Goal: Feedback & Contribution: Leave review/rating

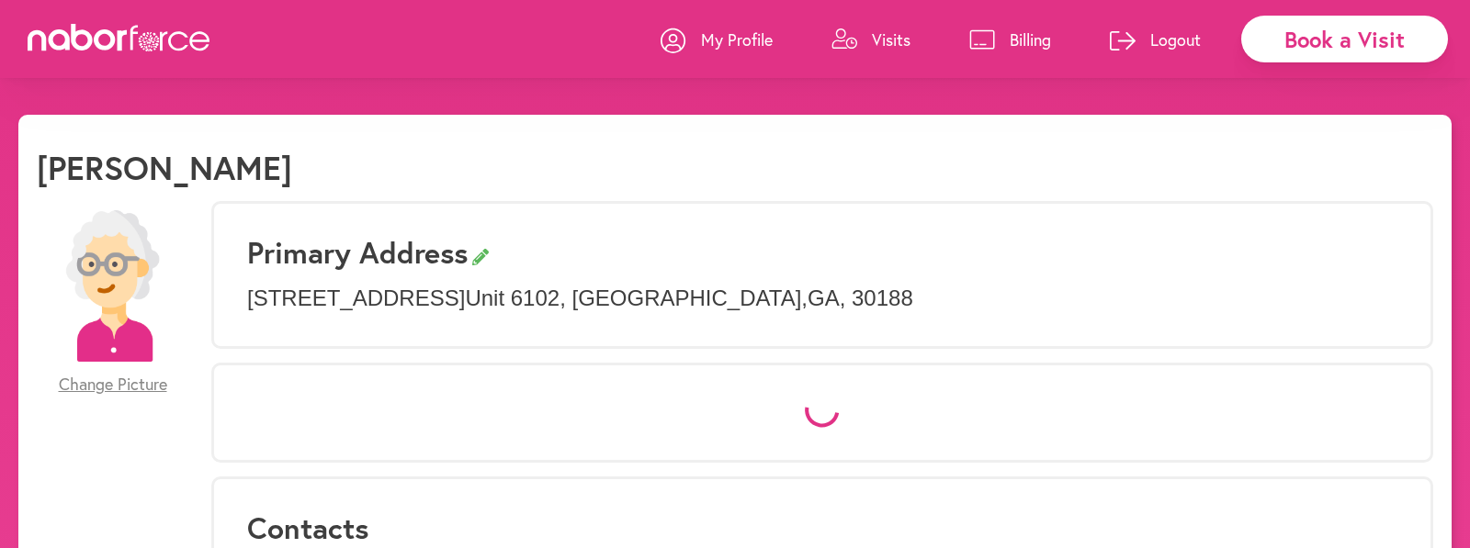
select select "*"
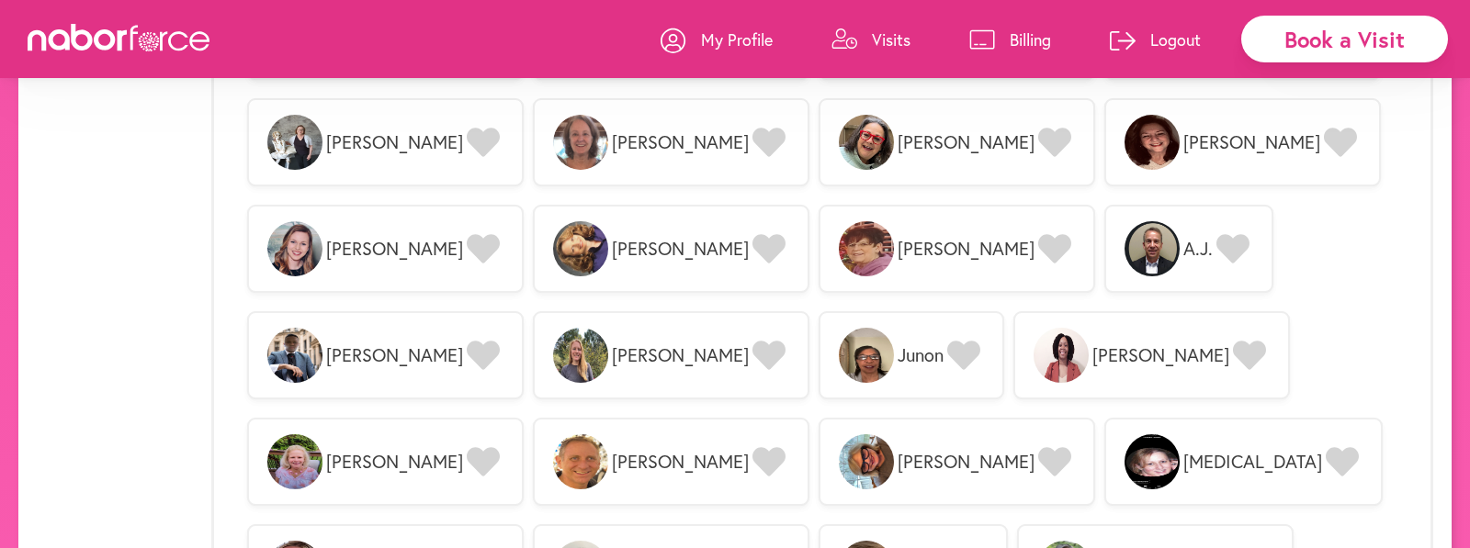
scroll to position [2296, 0]
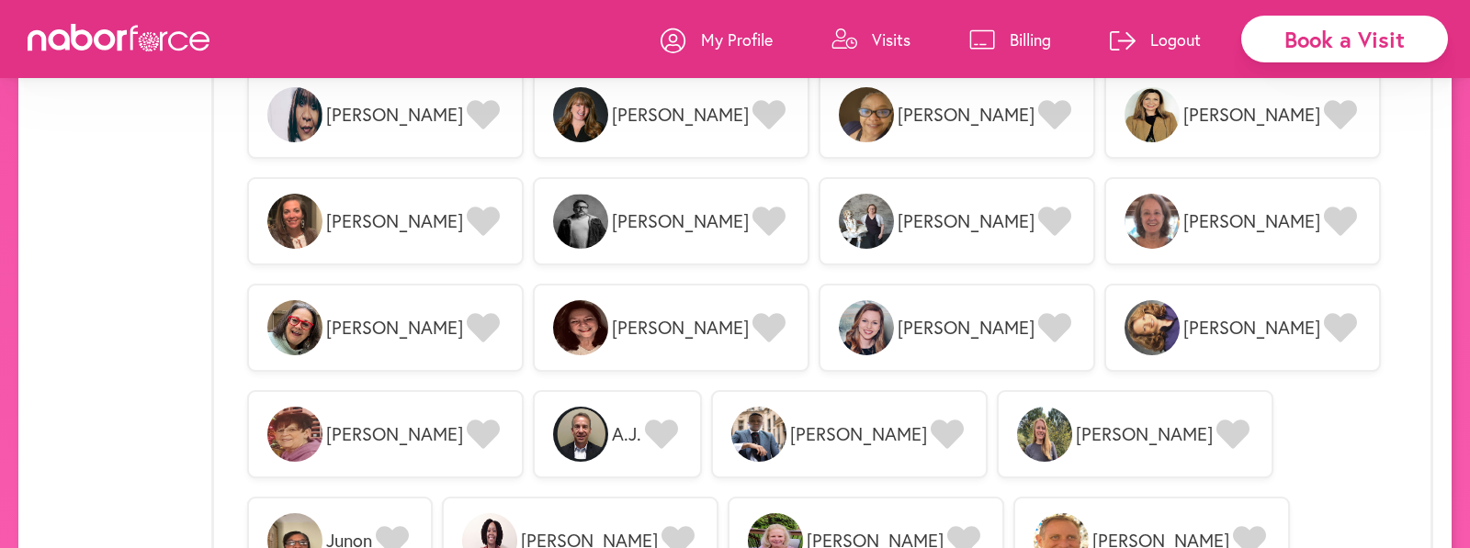
scroll to position [2021, 0]
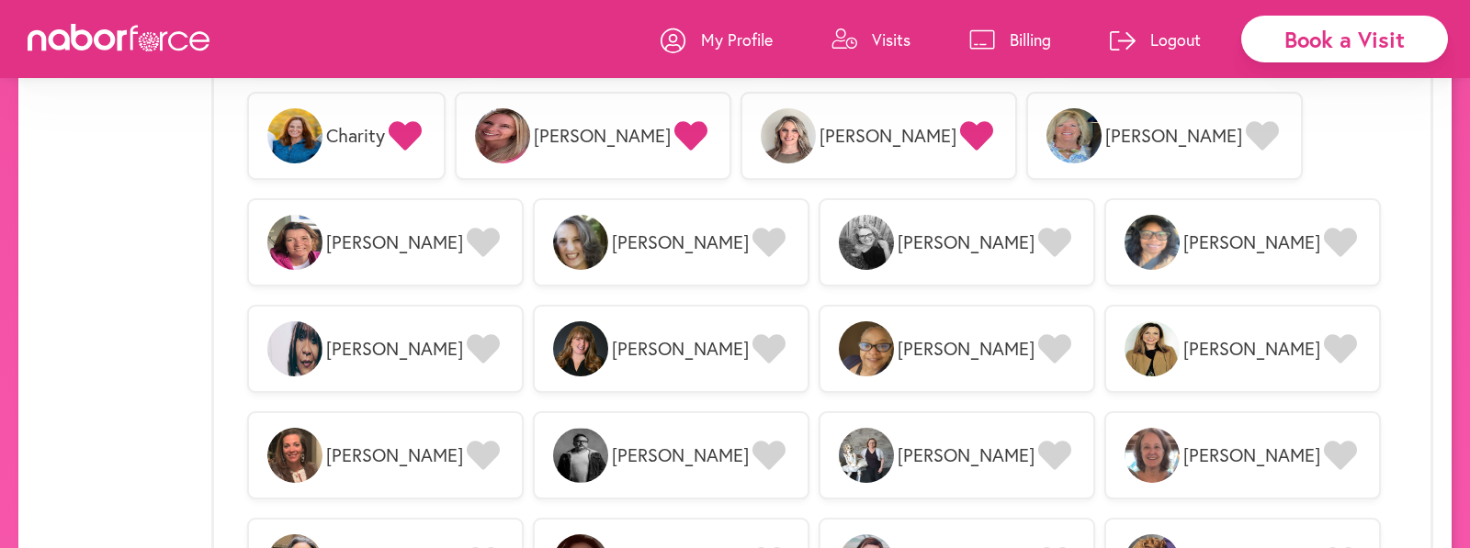
click at [907, 41] on p "Visits" at bounding box center [891, 39] width 39 height 22
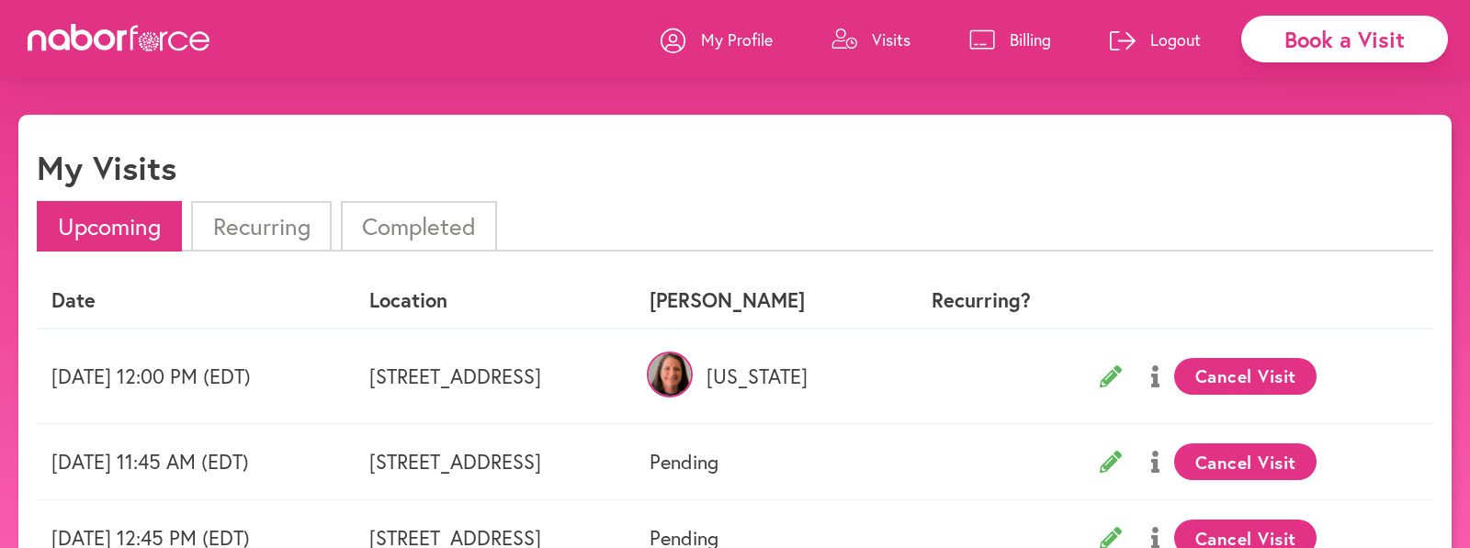
click at [409, 221] on li "Completed" at bounding box center [419, 226] width 156 height 51
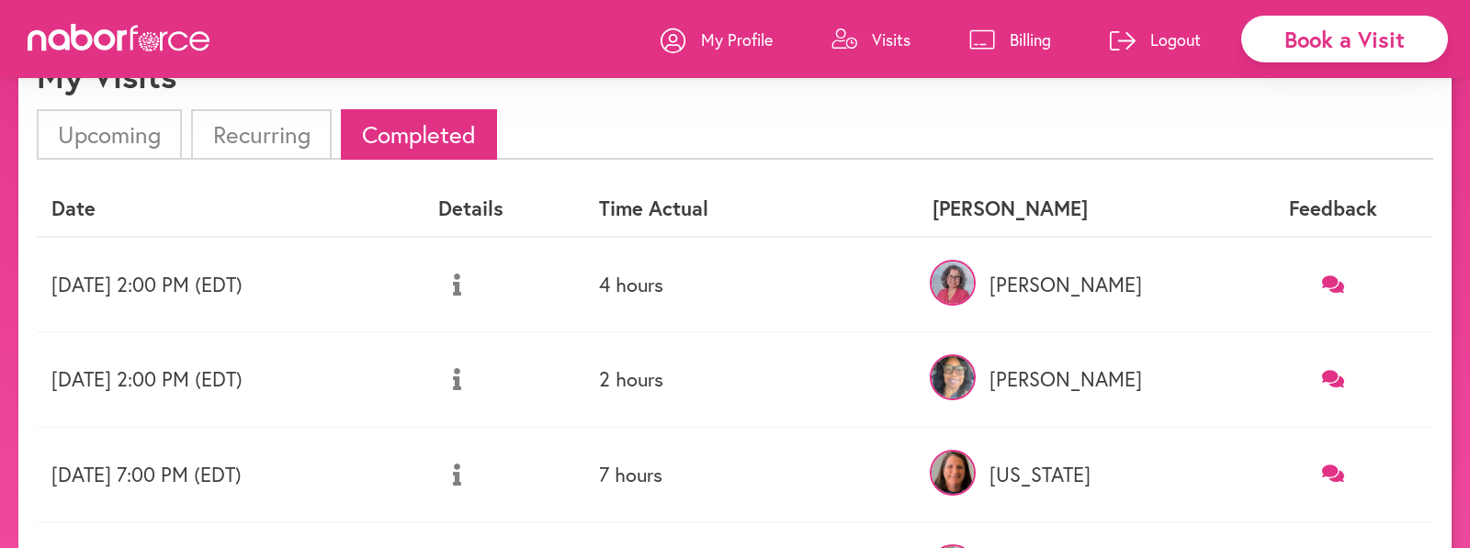
scroll to position [184, 0]
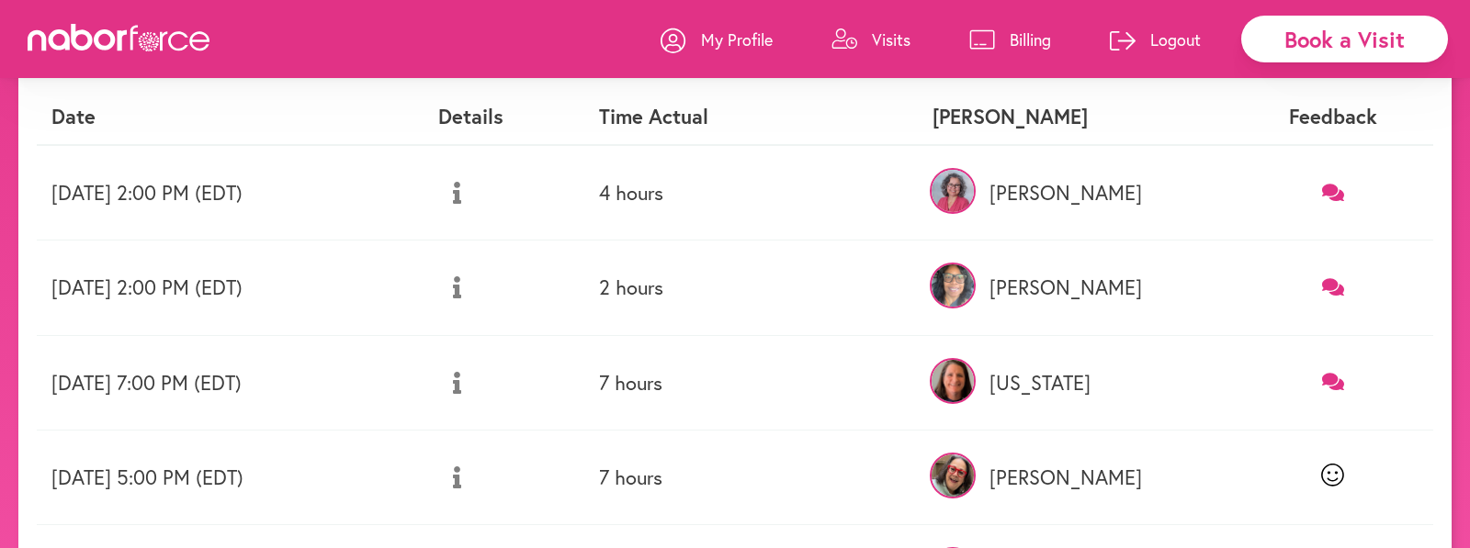
click at [1337, 186] on icon at bounding box center [1333, 192] width 23 height 17
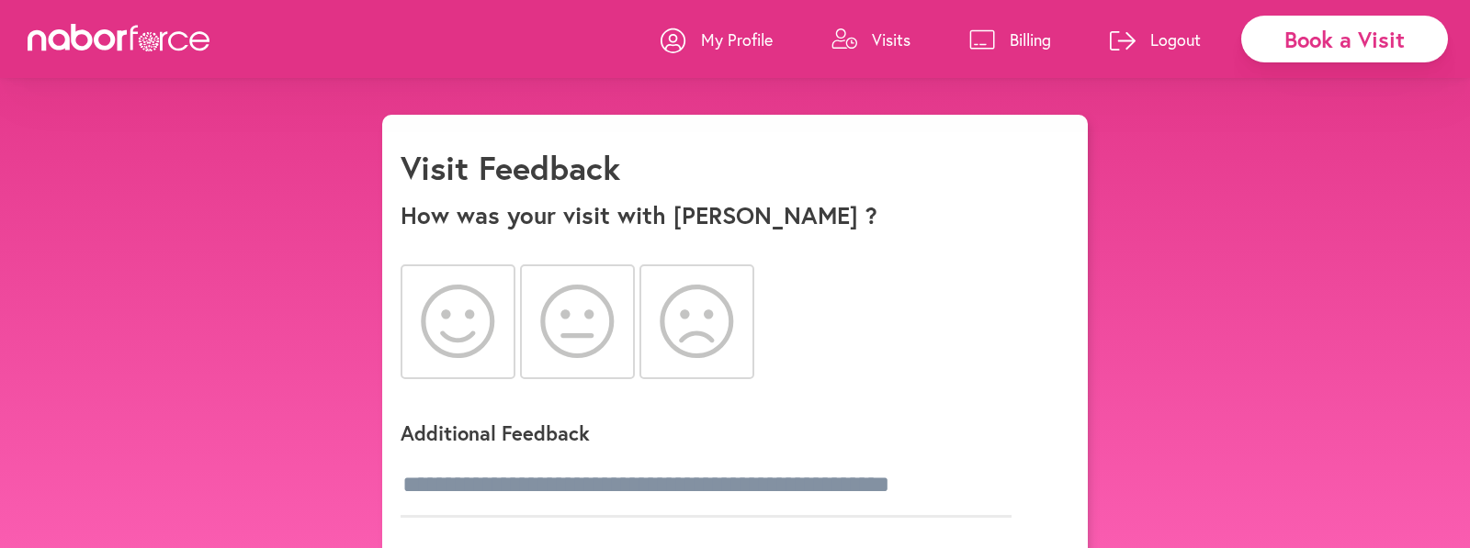
click at [457, 310] on icon at bounding box center [458, 321] width 74 height 73
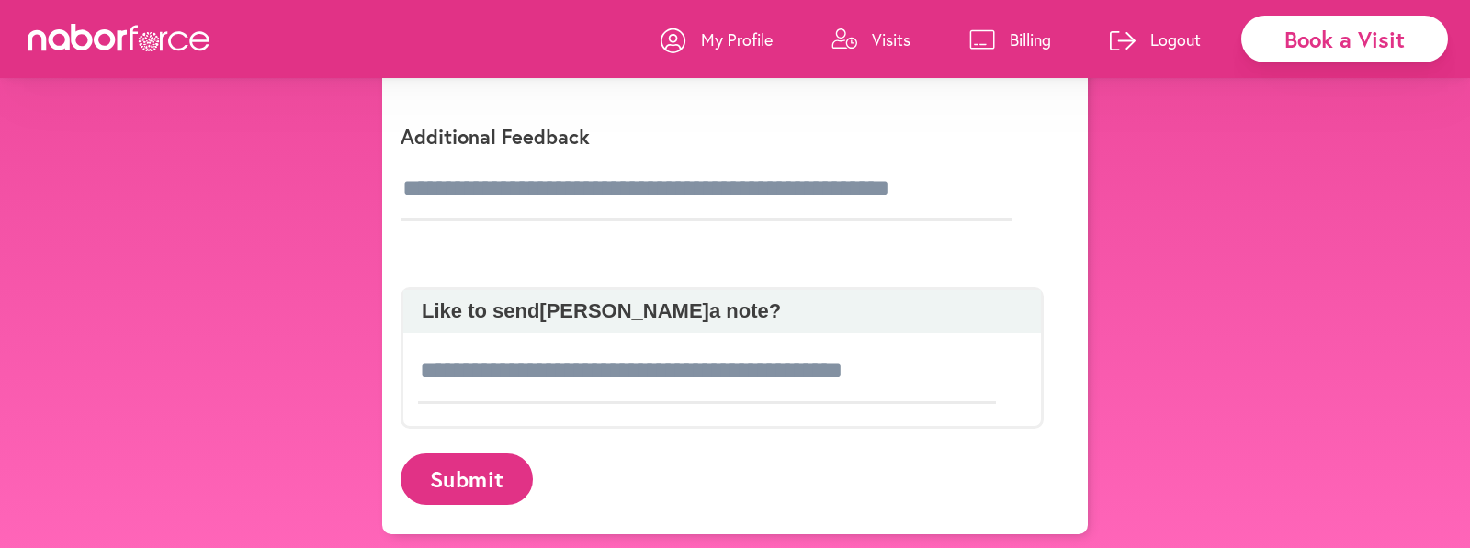
scroll to position [357, 0]
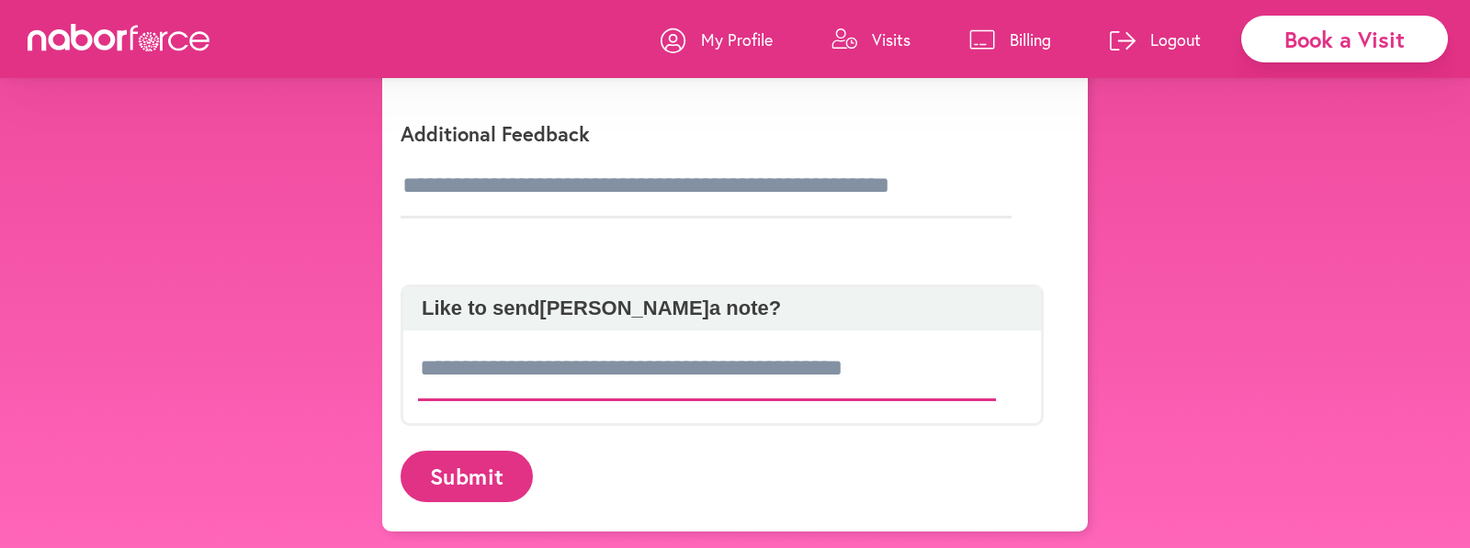
click at [438, 393] on input at bounding box center [707, 369] width 578 height 64
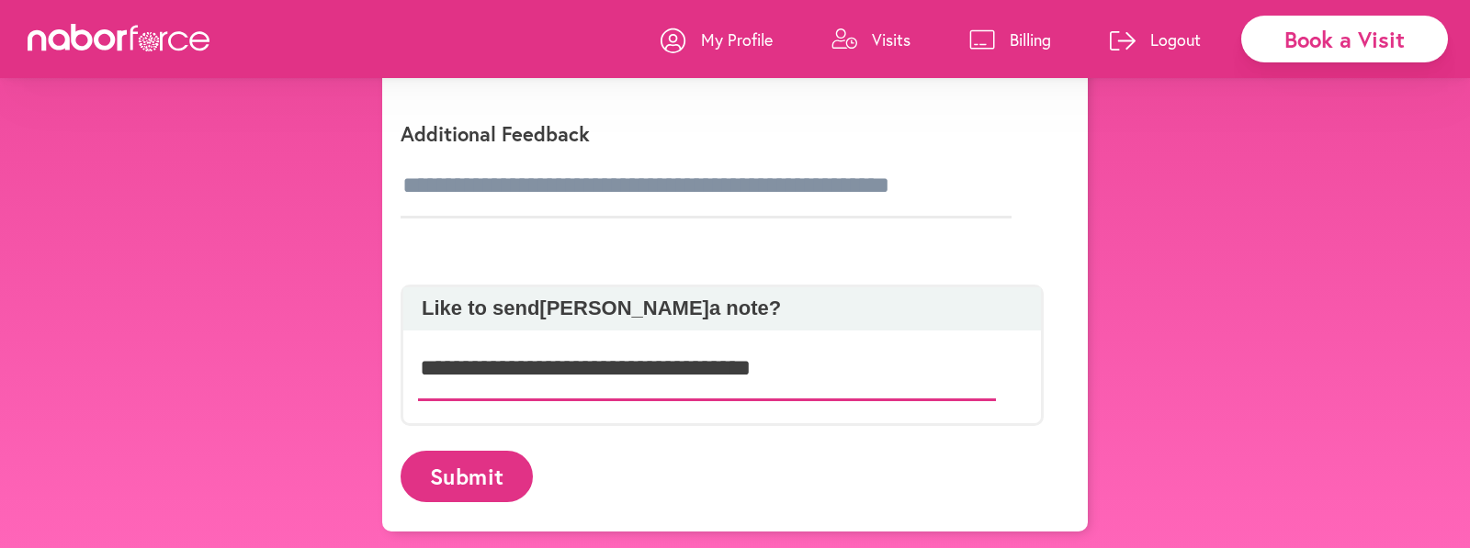
type input "**********"
click at [496, 472] on button "Submit" at bounding box center [467, 476] width 132 height 51
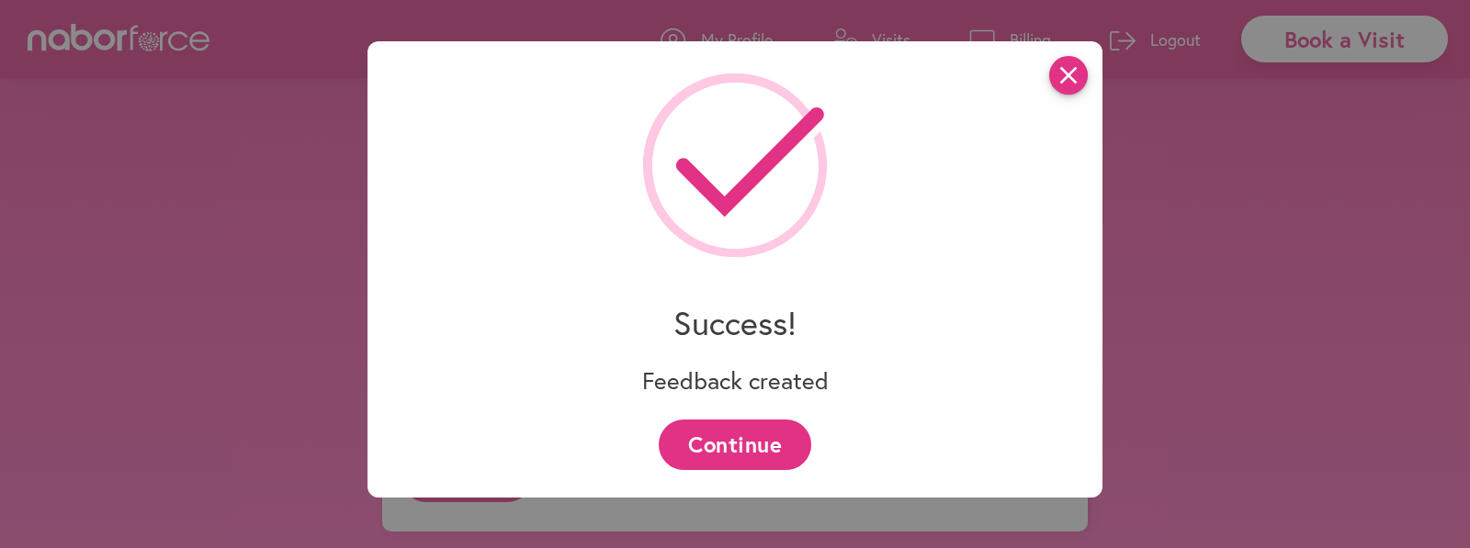
click at [1072, 65] on icon "close" at bounding box center [1068, 75] width 39 height 39
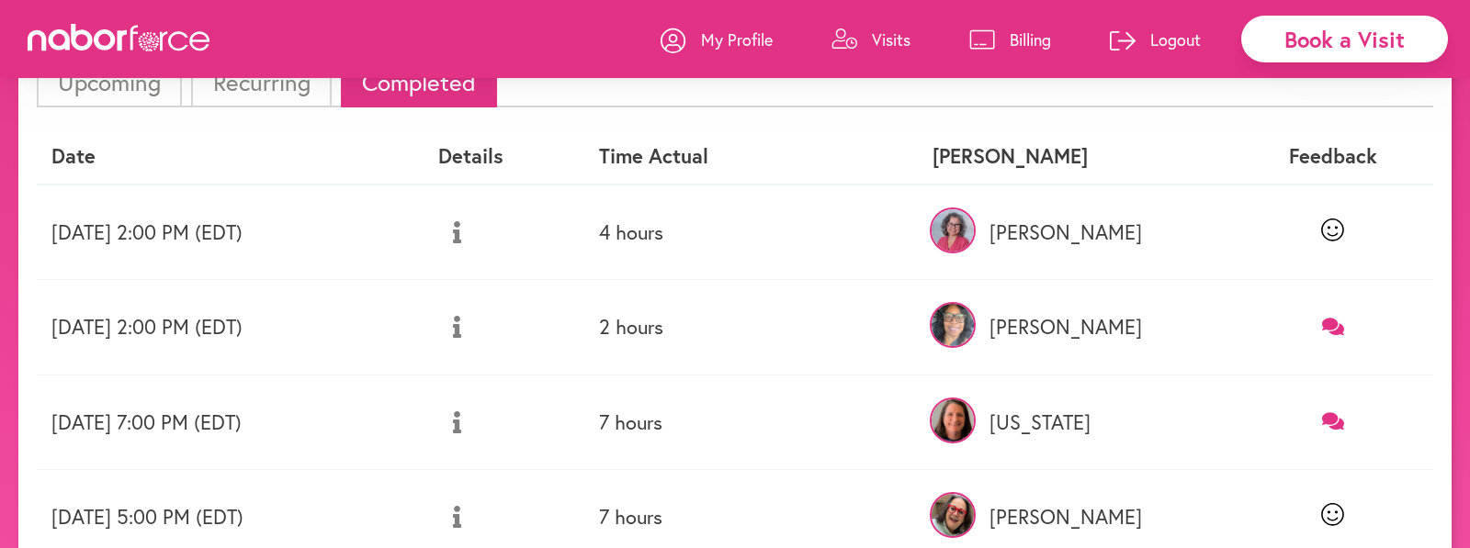
scroll to position [184, 0]
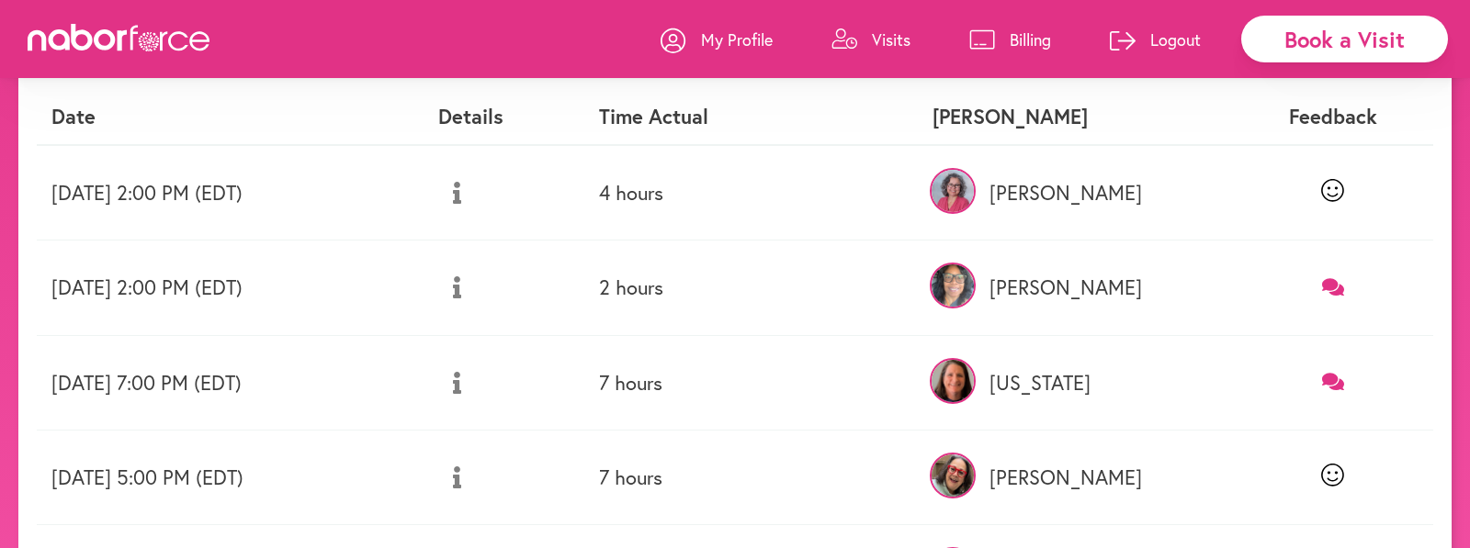
click at [1337, 376] on icon at bounding box center [1333, 382] width 23 height 17
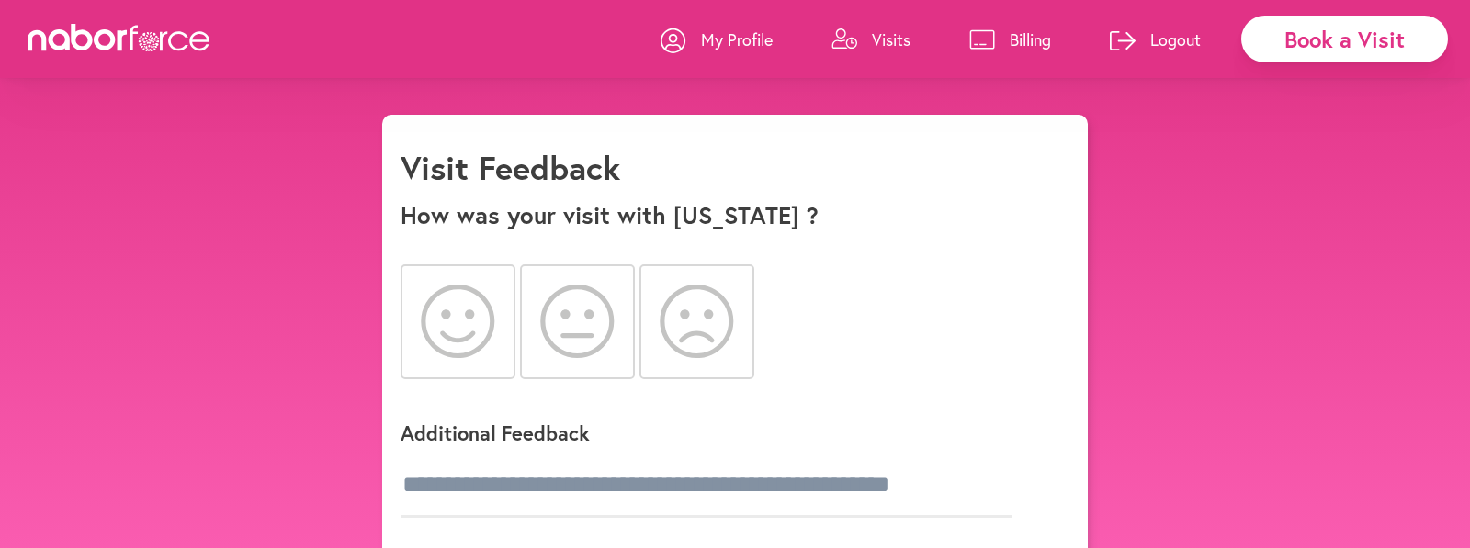
click at [447, 310] on icon at bounding box center [457, 321] width 73 height 73
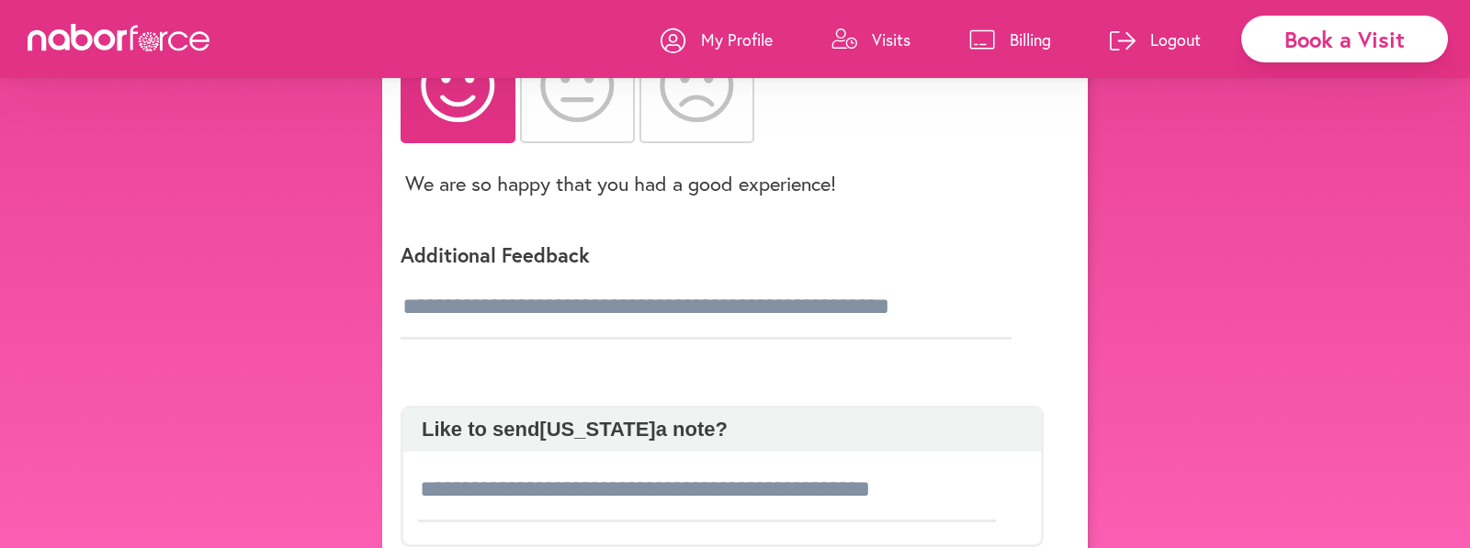
scroll to position [276, 0]
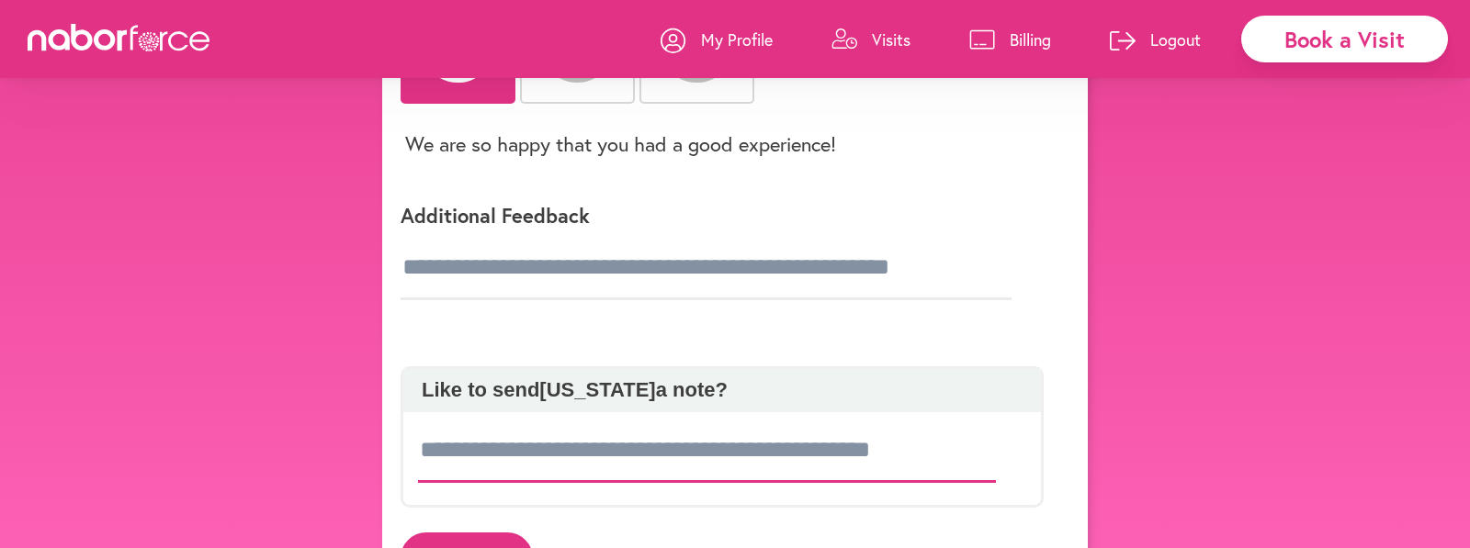
click at [457, 444] on input at bounding box center [707, 451] width 578 height 64
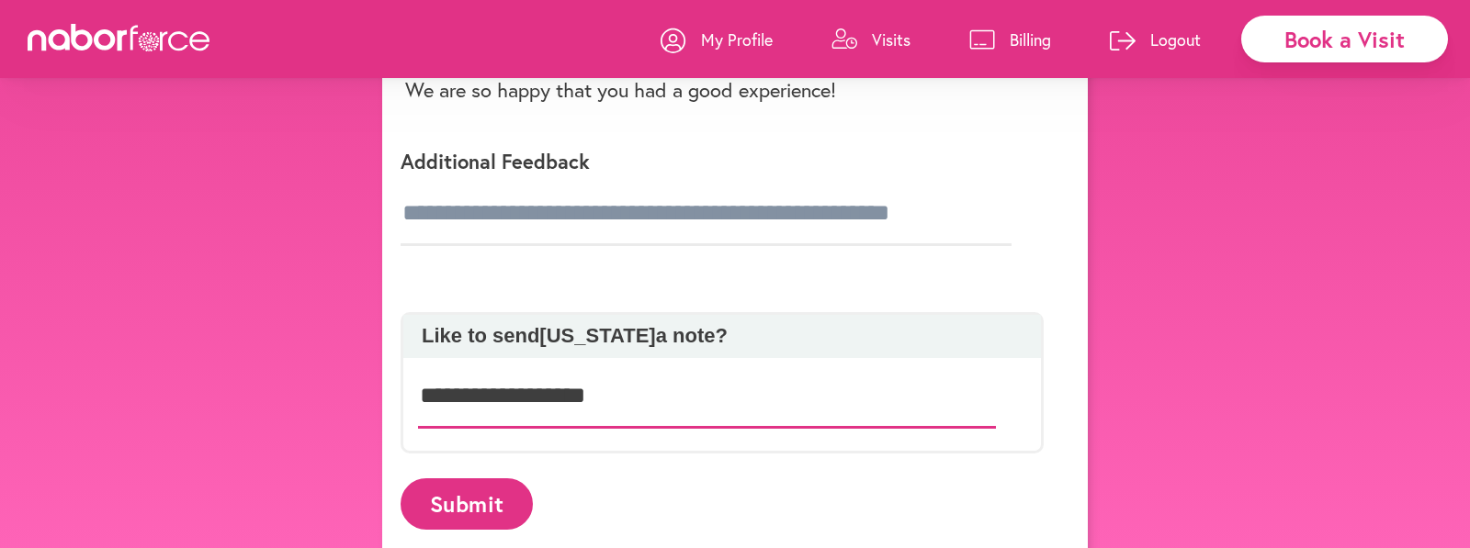
scroll to position [357, 0]
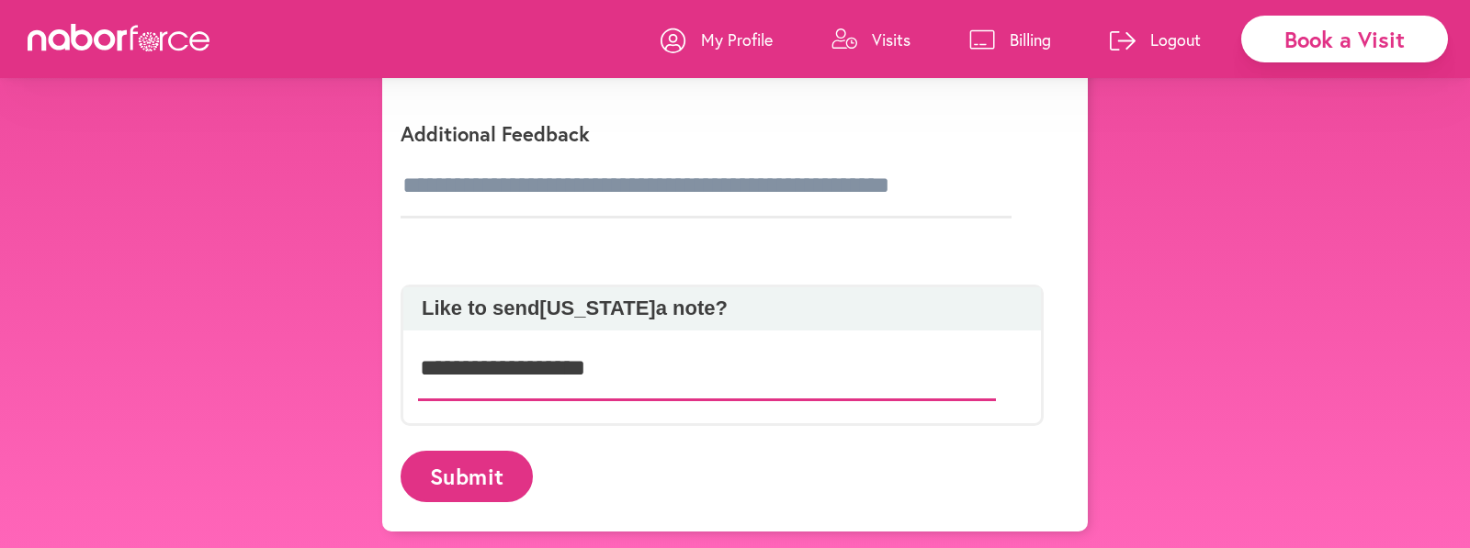
type input "**********"
click at [482, 460] on button "Submit" at bounding box center [467, 476] width 132 height 51
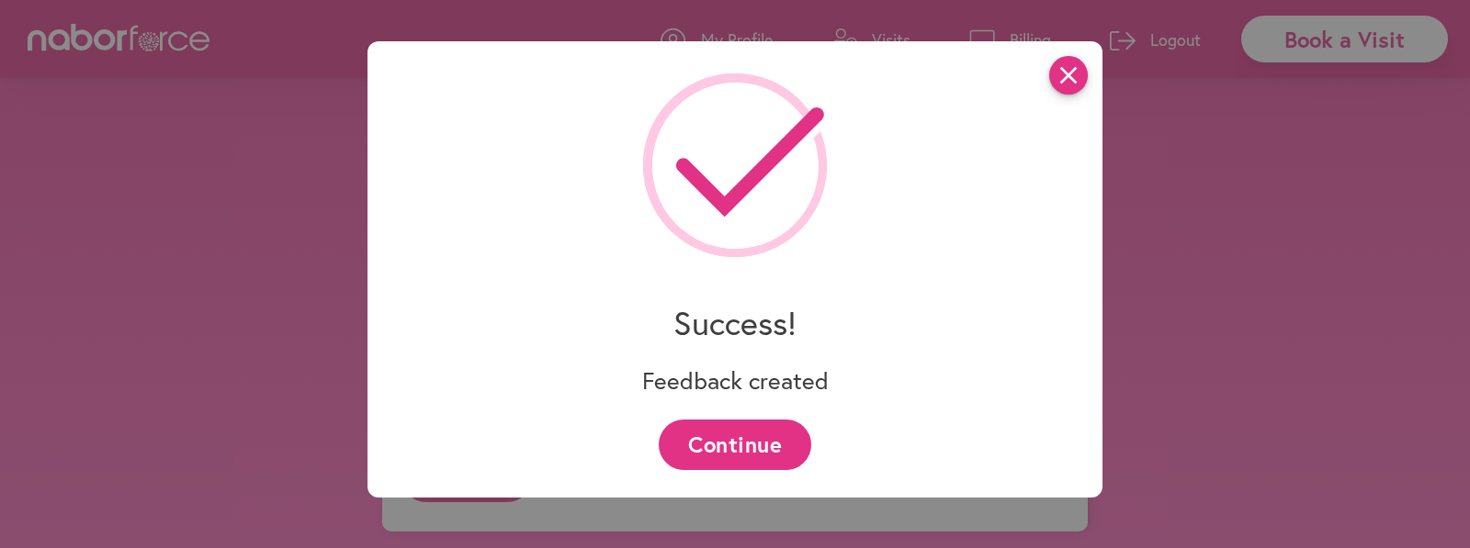
click at [1073, 73] on icon "close" at bounding box center [1068, 75] width 39 height 39
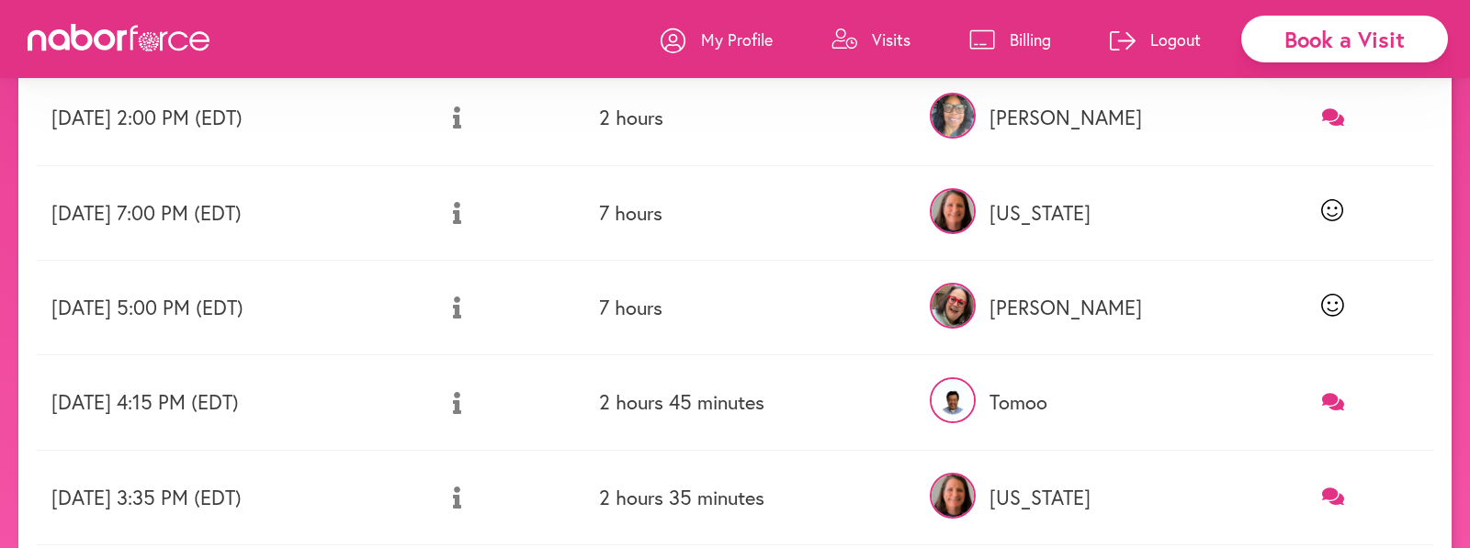
scroll to position [367, 0]
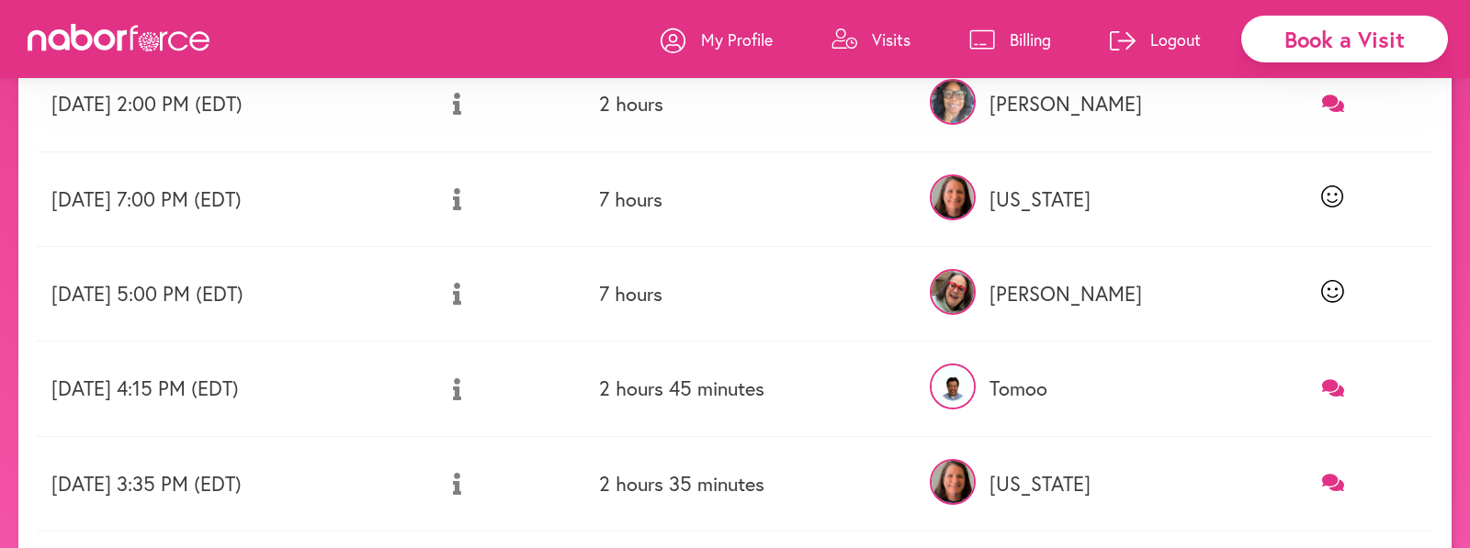
click at [1337, 388] on icon at bounding box center [1333, 387] width 23 height 17
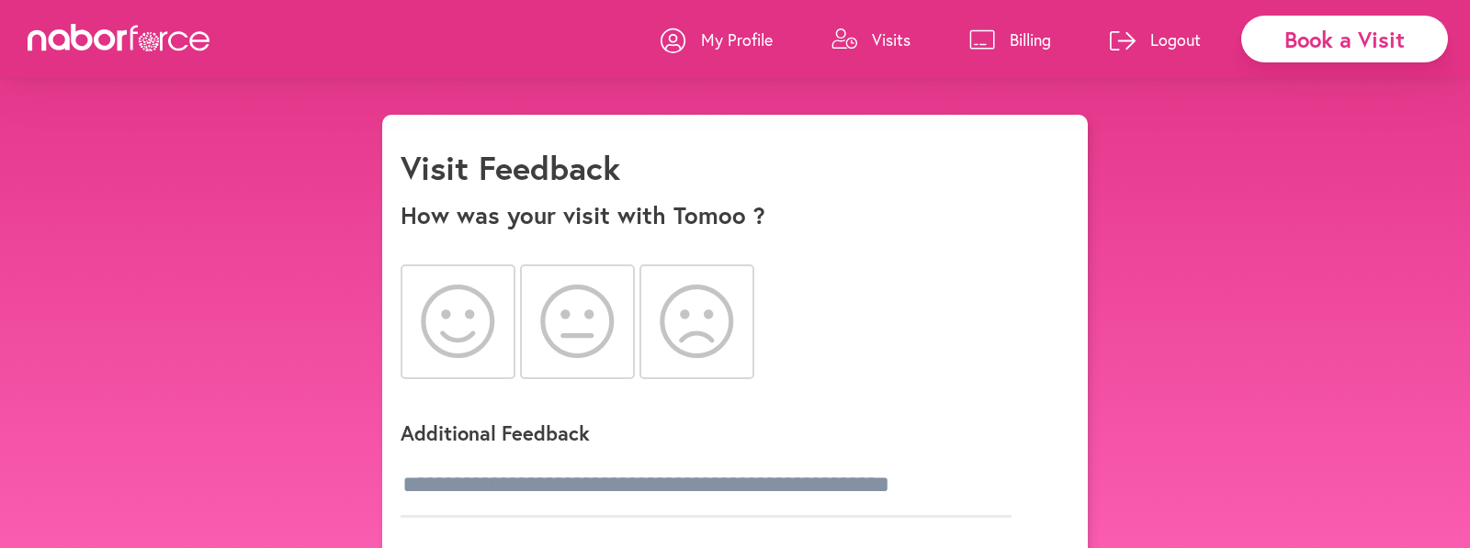
click at [473, 327] on icon at bounding box center [458, 321] width 74 height 73
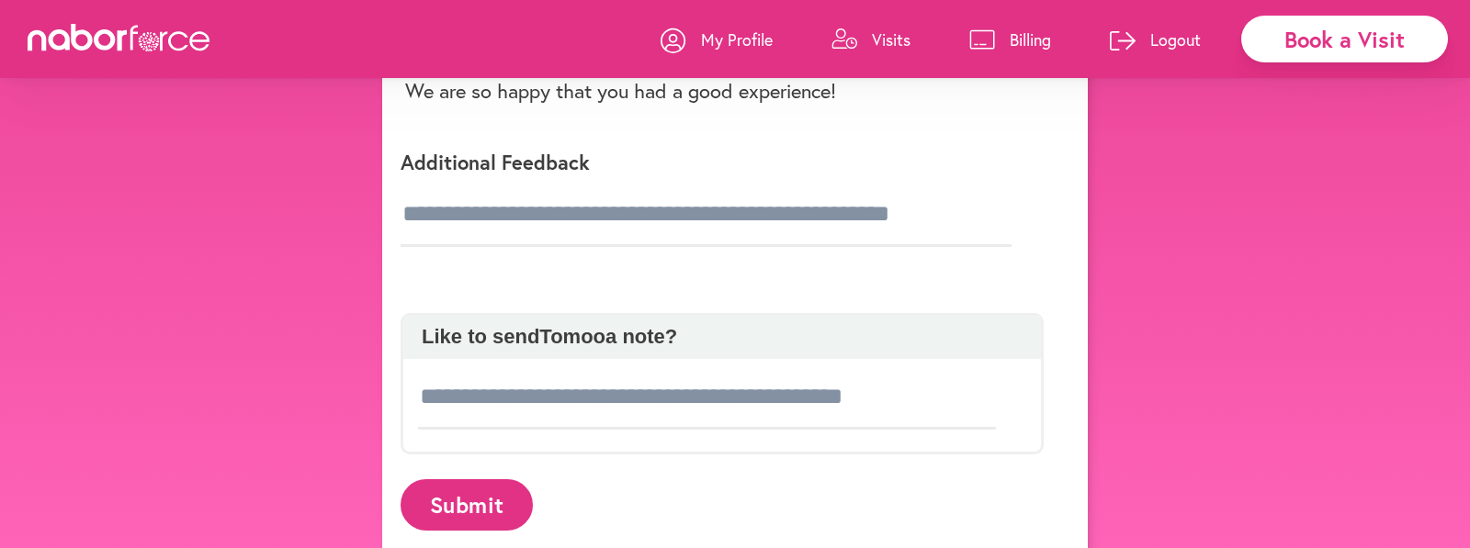
scroll to position [357, 0]
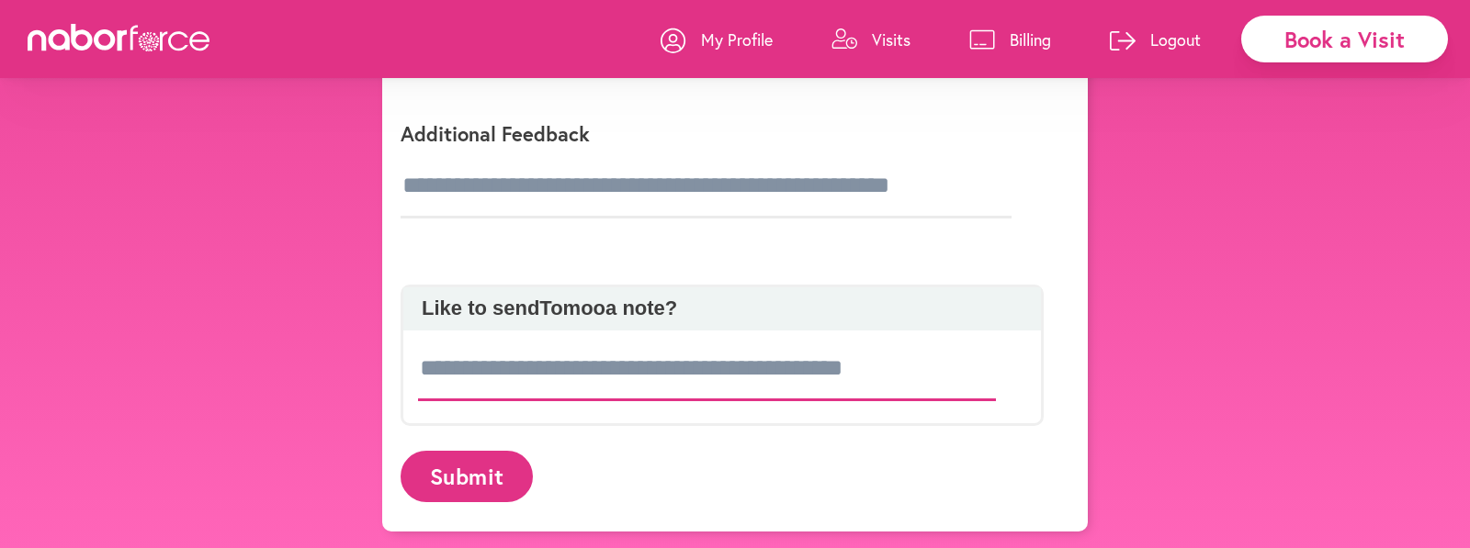
drag, startPoint x: 425, startPoint y: 361, endPoint x: 466, endPoint y: 366, distance: 40.7
click at [425, 362] on input at bounding box center [707, 369] width 578 height 64
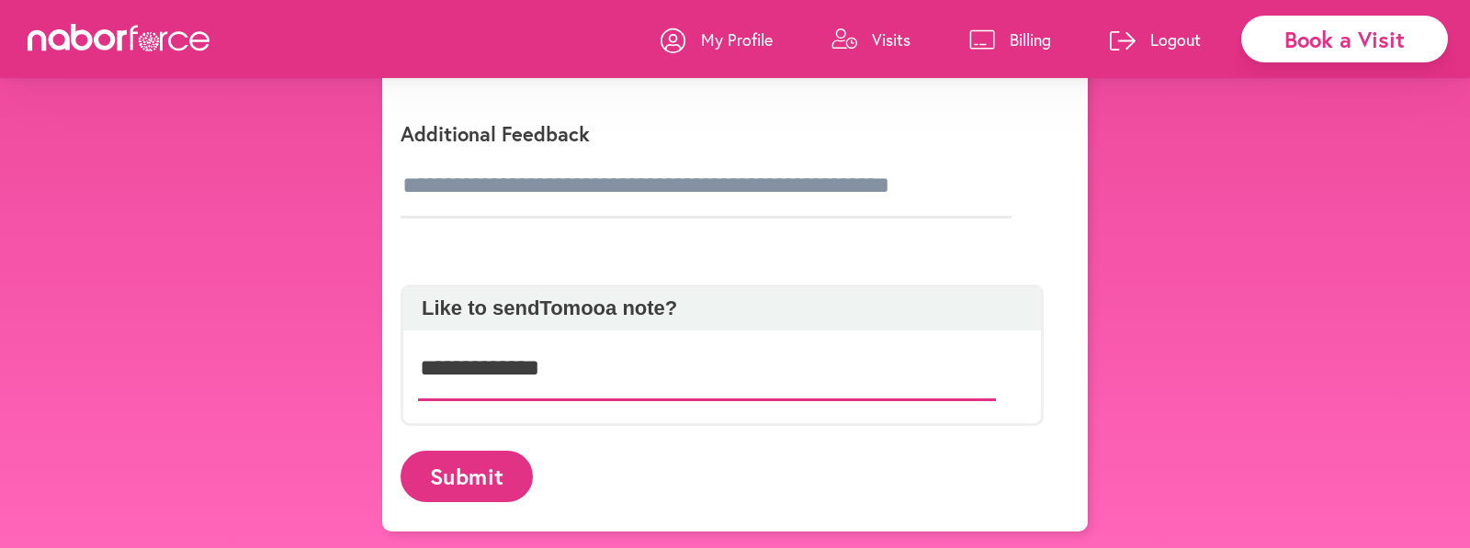
type input "**********"
click at [505, 472] on button "Submit" at bounding box center [467, 476] width 132 height 51
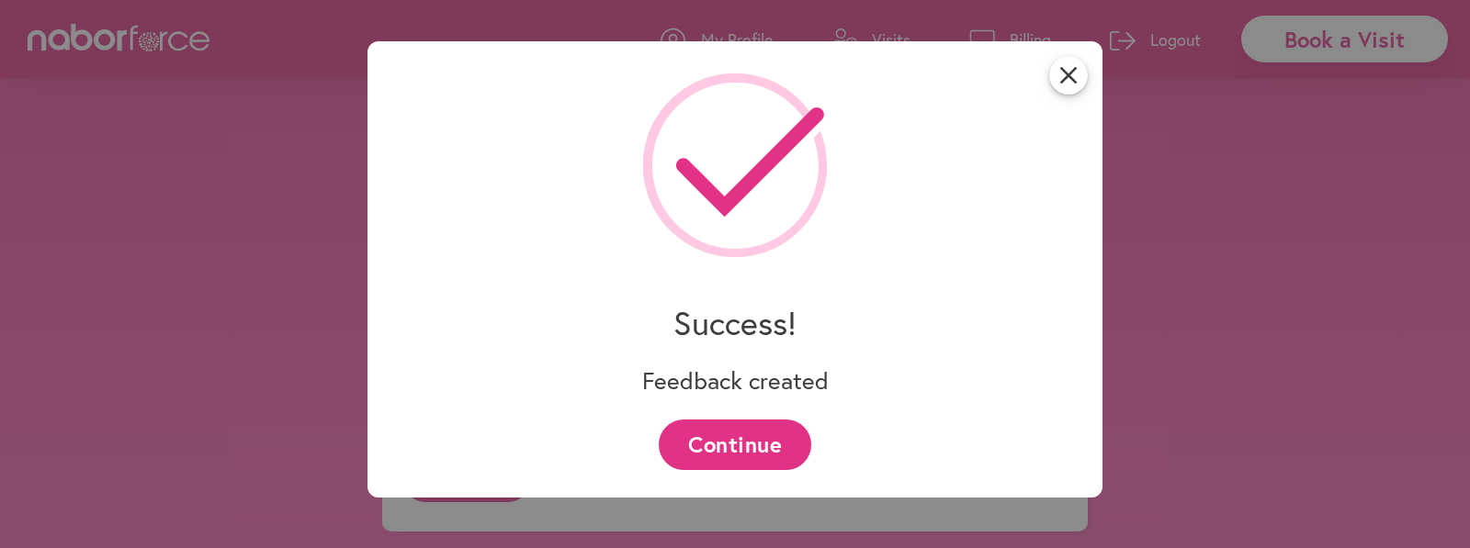
click at [784, 440] on button "Continue" at bounding box center [735, 445] width 152 height 51
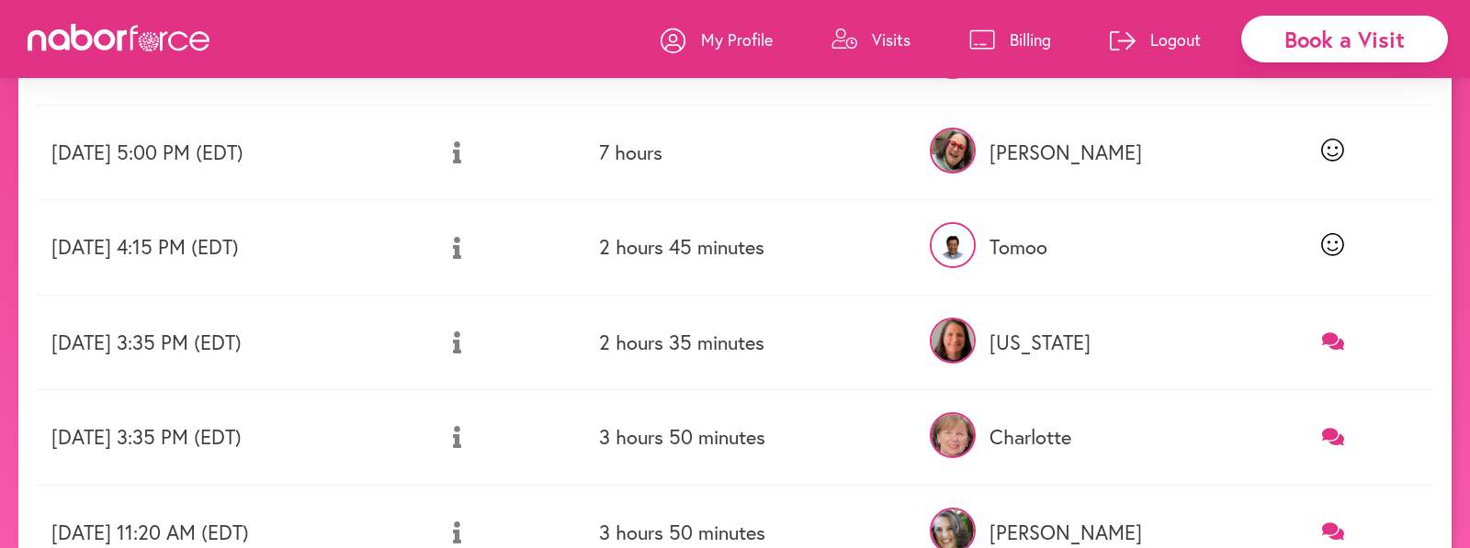
scroll to position [551, 0]
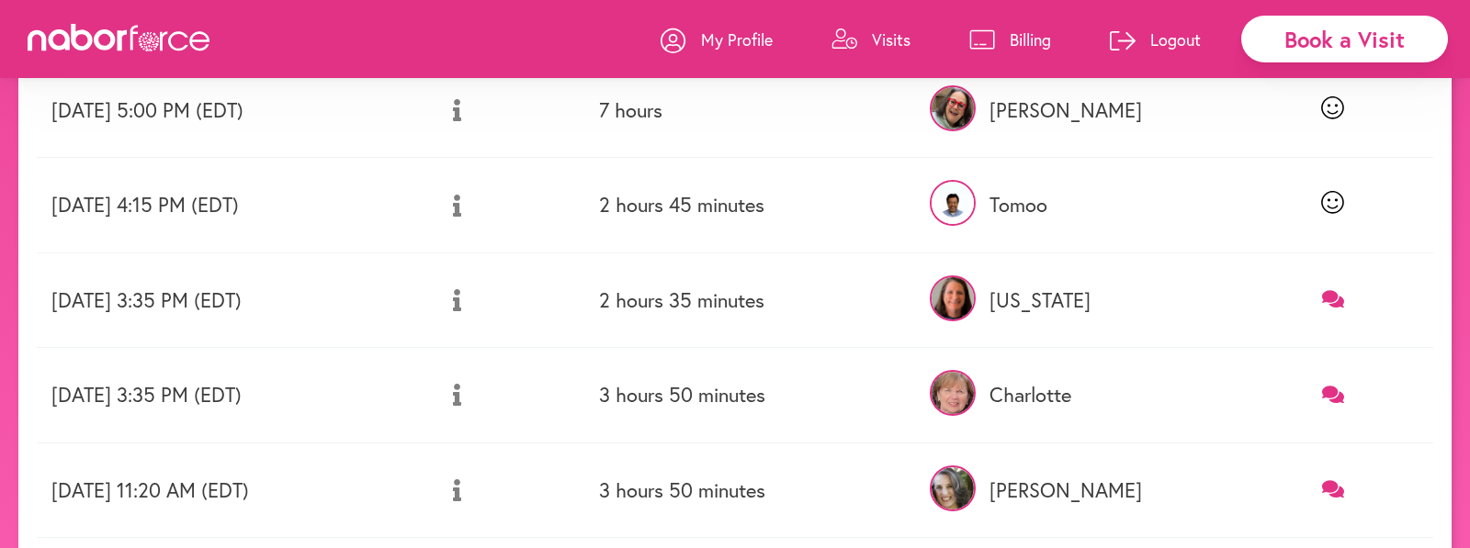
click at [1334, 389] on icon at bounding box center [1333, 394] width 23 height 17
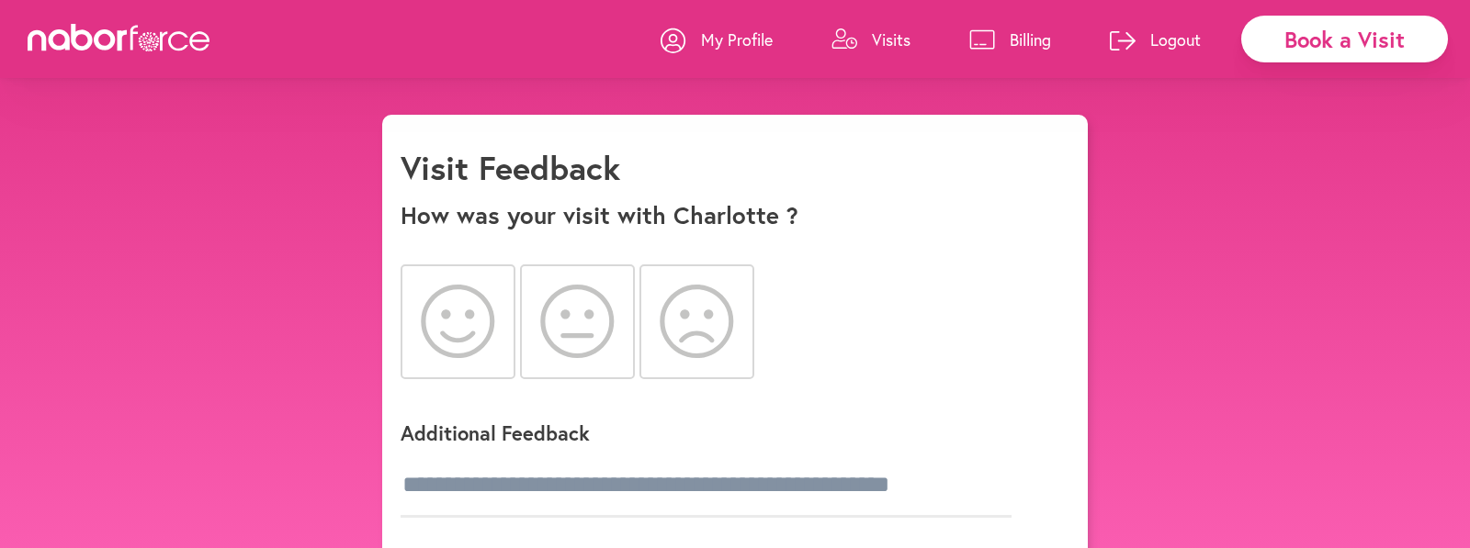
click at [464, 326] on icon at bounding box center [458, 321] width 74 height 73
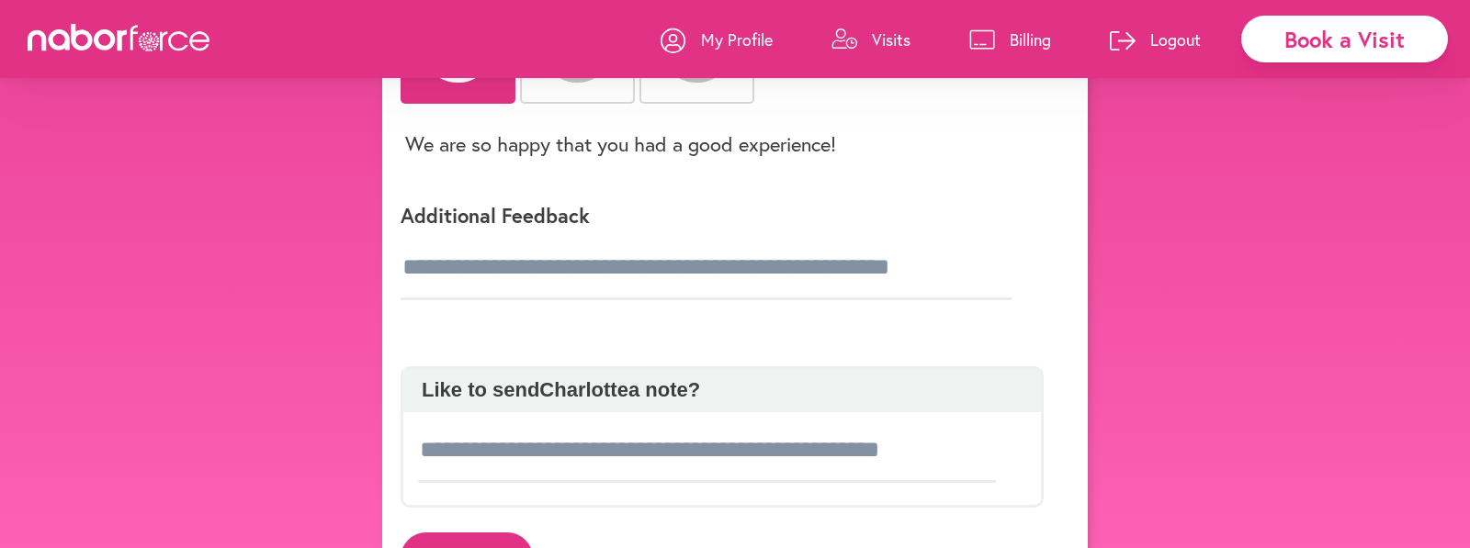
scroll to position [357, 0]
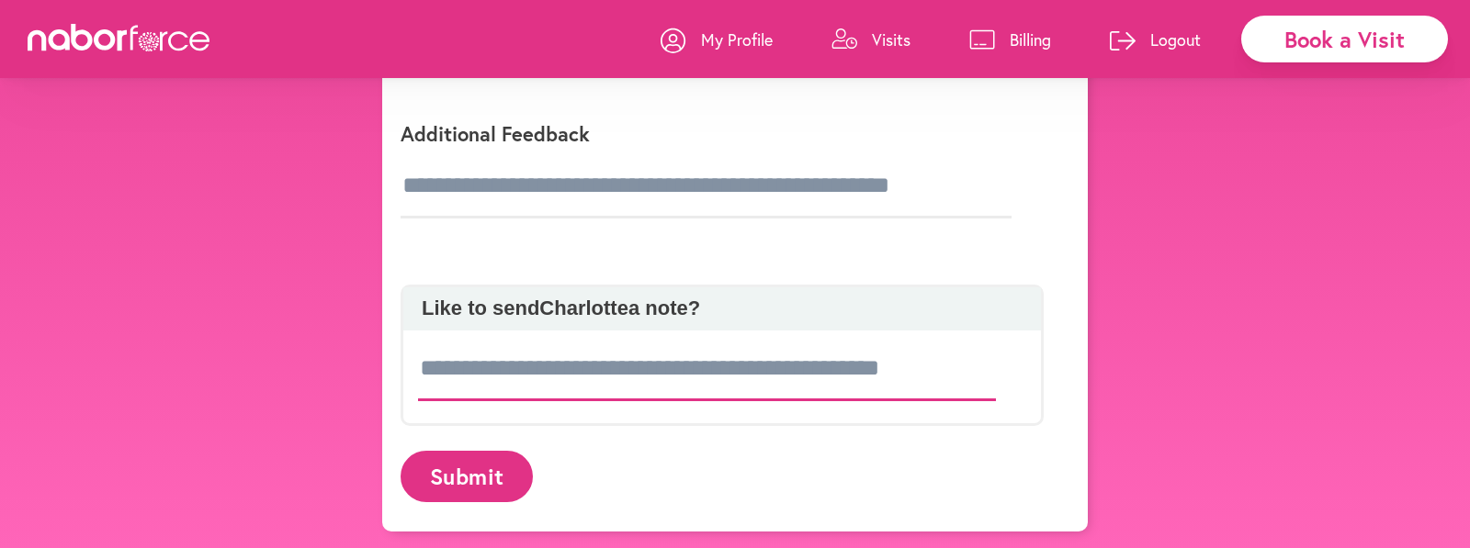
click at [432, 367] on input at bounding box center [707, 369] width 578 height 64
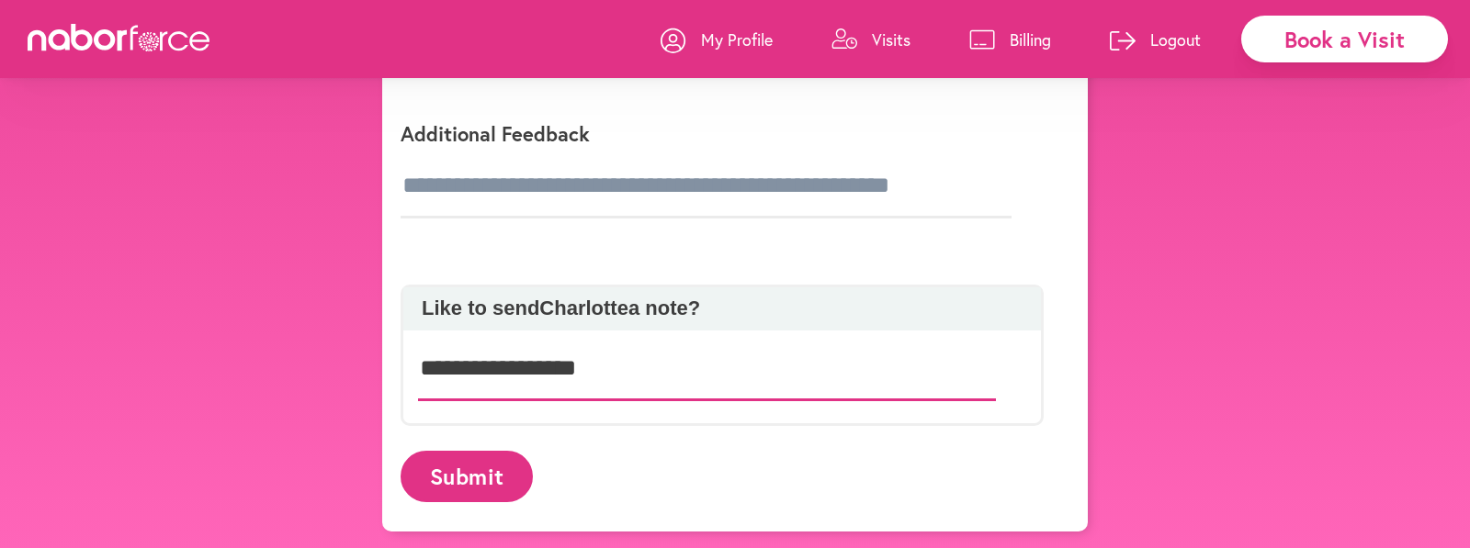
type input "**********"
click at [491, 479] on button "Submit" at bounding box center [467, 476] width 132 height 51
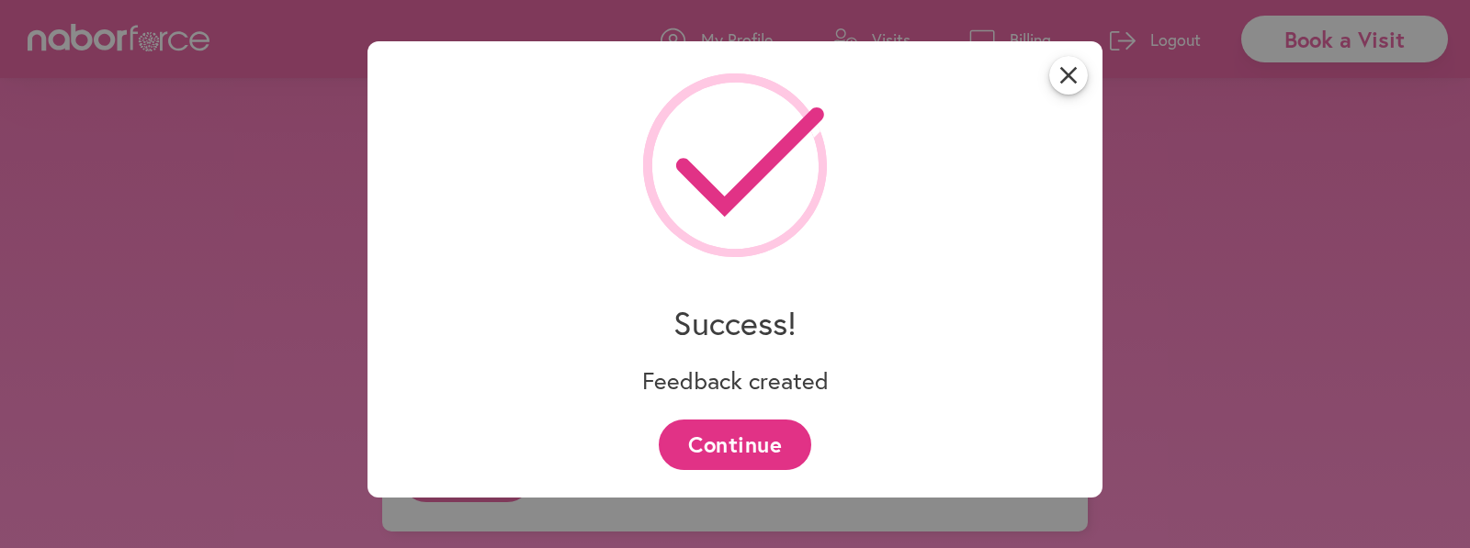
click at [764, 430] on button "Continue" at bounding box center [735, 445] width 152 height 51
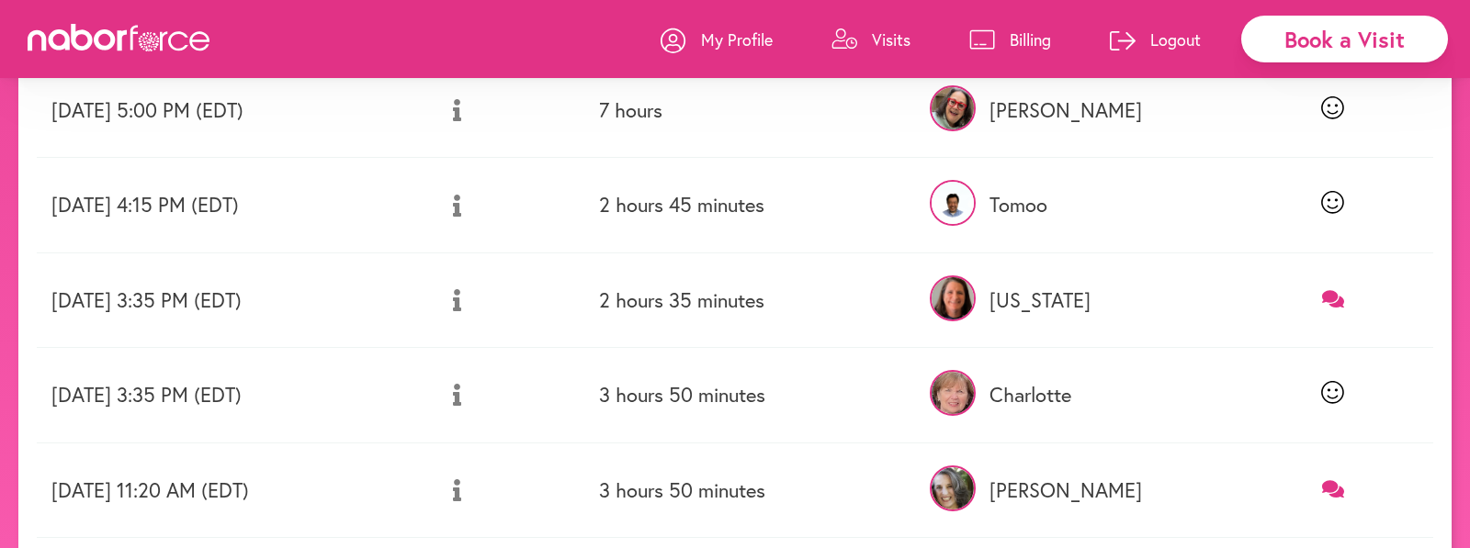
scroll to position [643, 0]
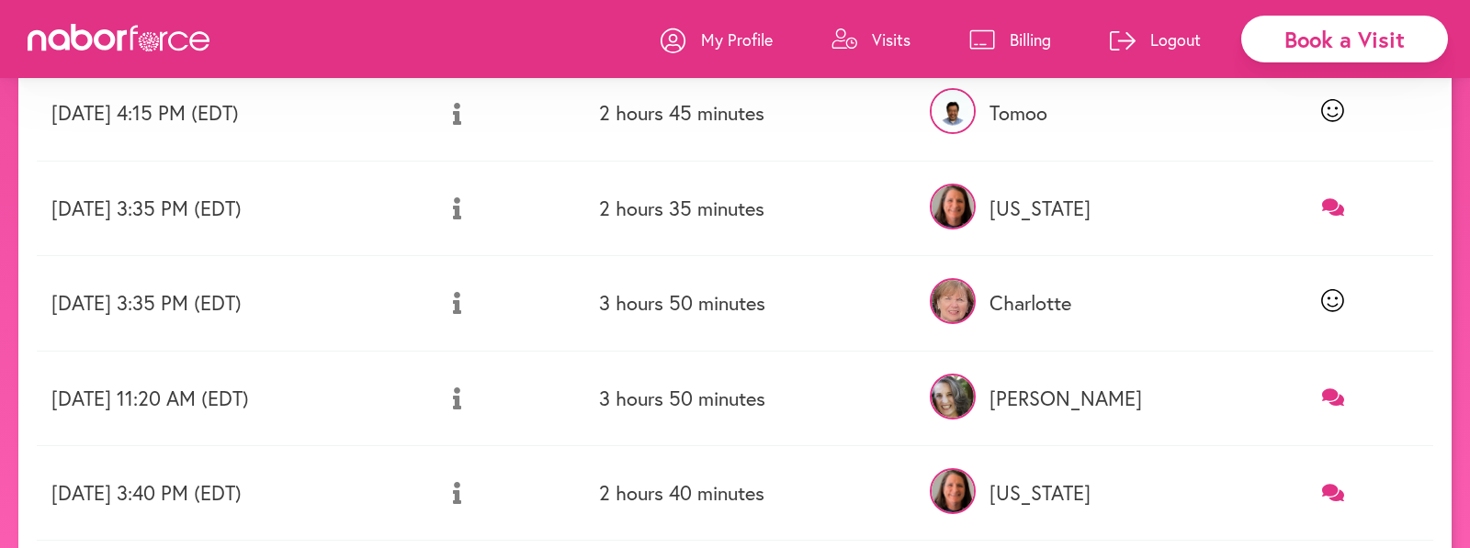
click at [1334, 201] on icon at bounding box center [1333, 207] width 23 height 17
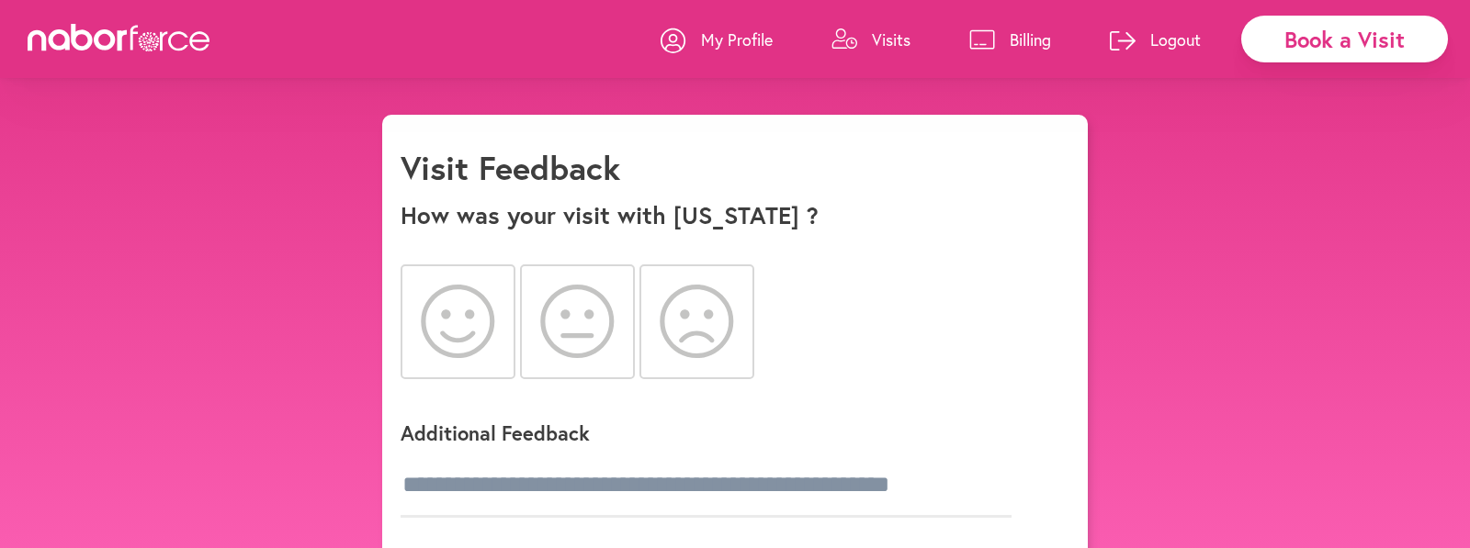
click at [462, 325] on icon at bounding box center [458, 321] width 74 height 73
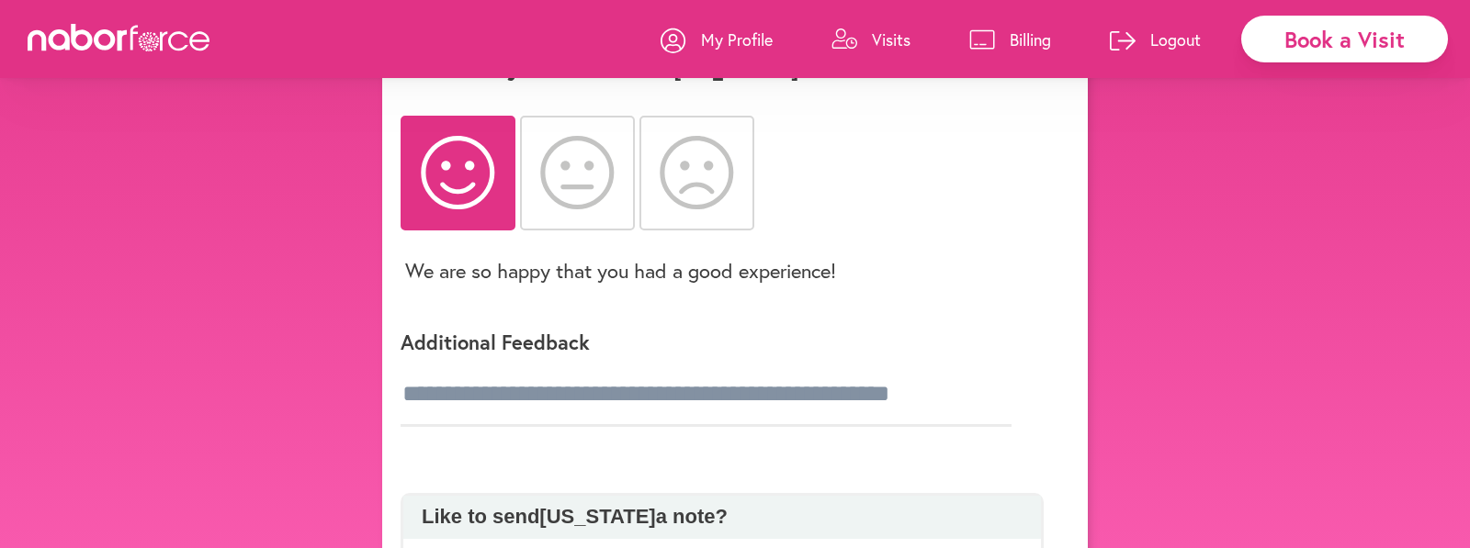
scroll to position [276, 0]
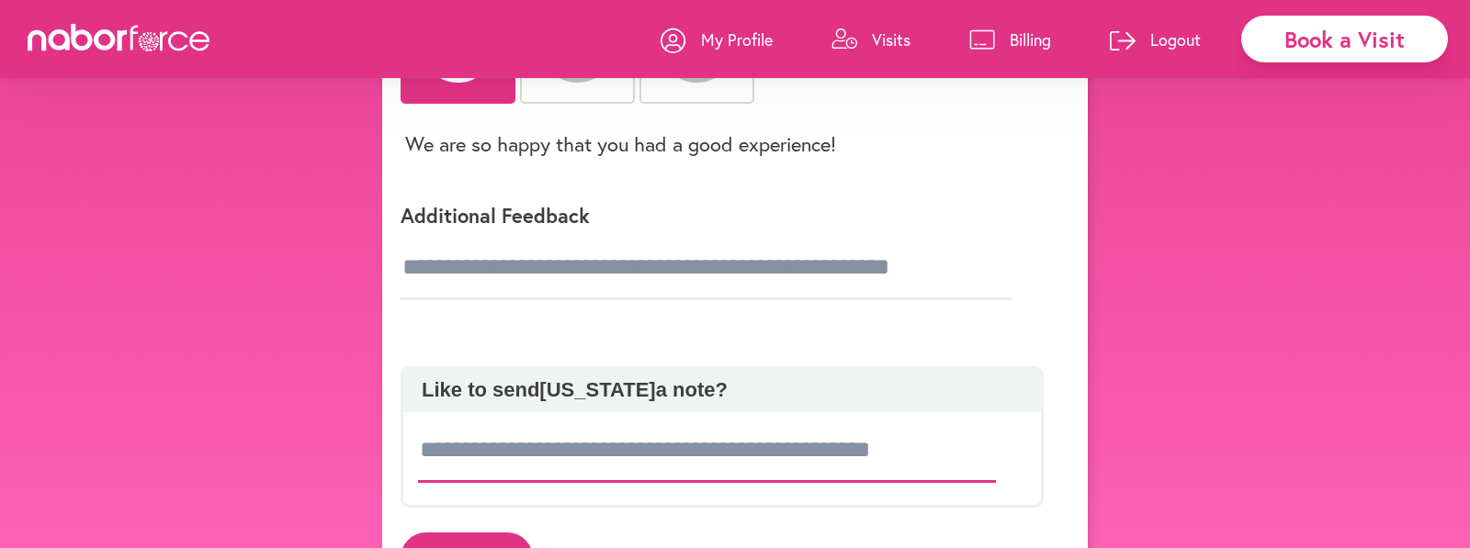
click at [558, 449] on input at bounding box center [707, 451] width 578 height 64
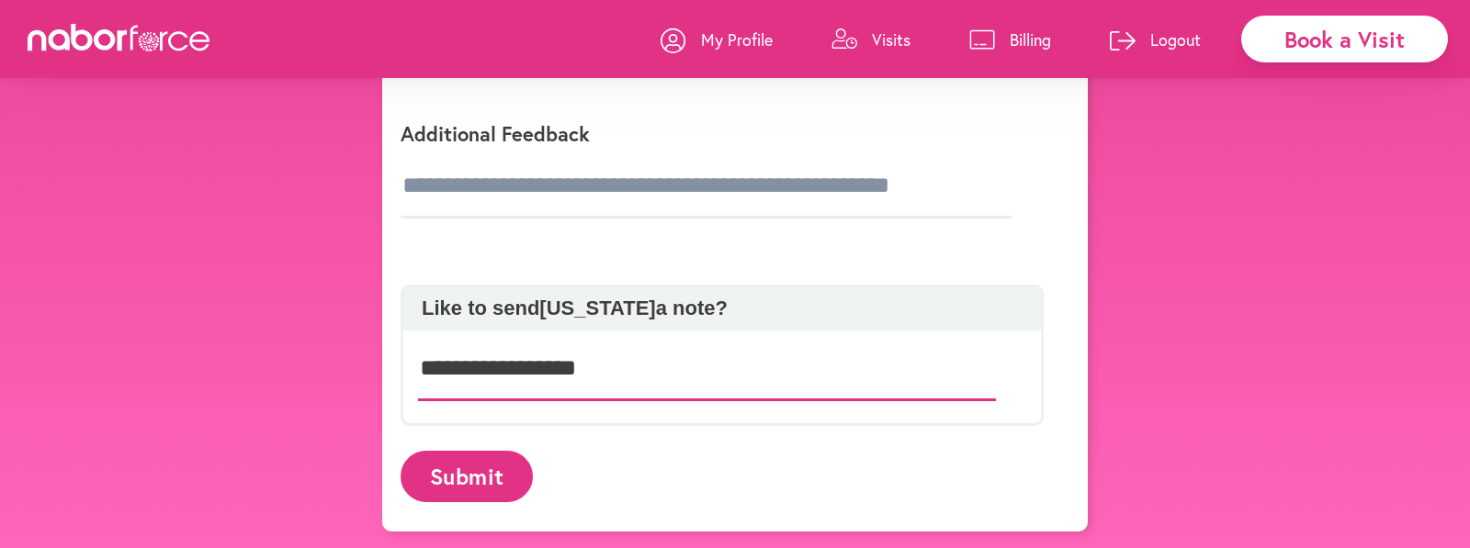
type input "**********"
click at [484, 470] on button "Submit" at bounding box center [467, 476] width 132 height 51
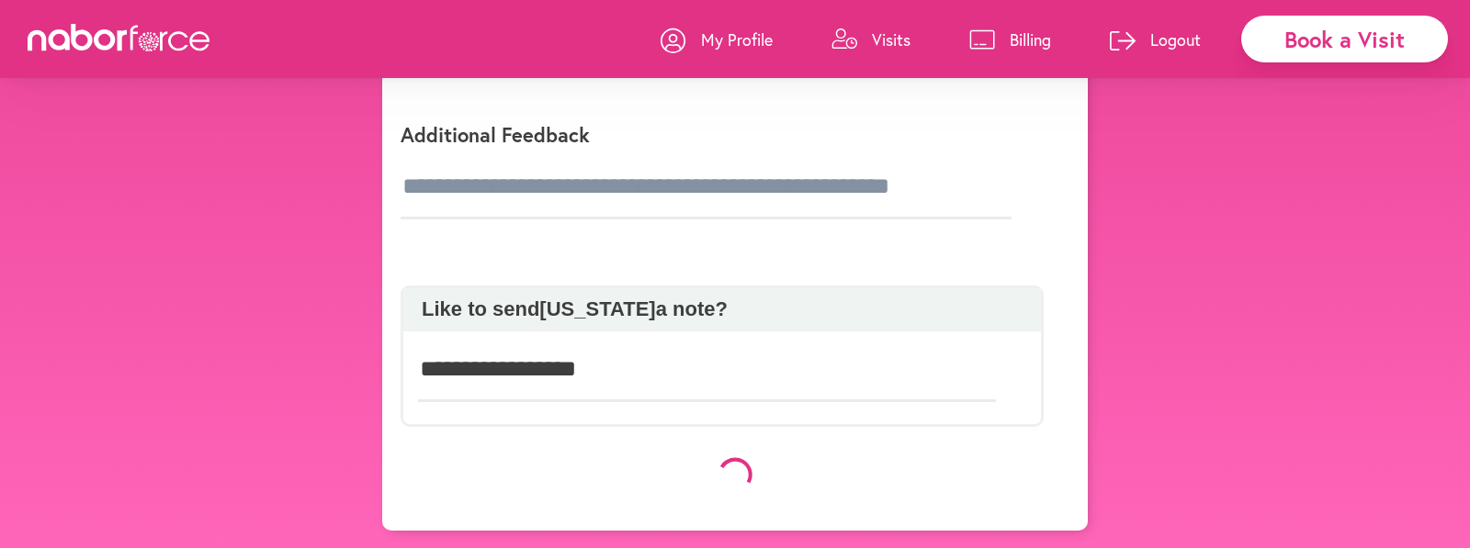
scroll to position [357, 0]
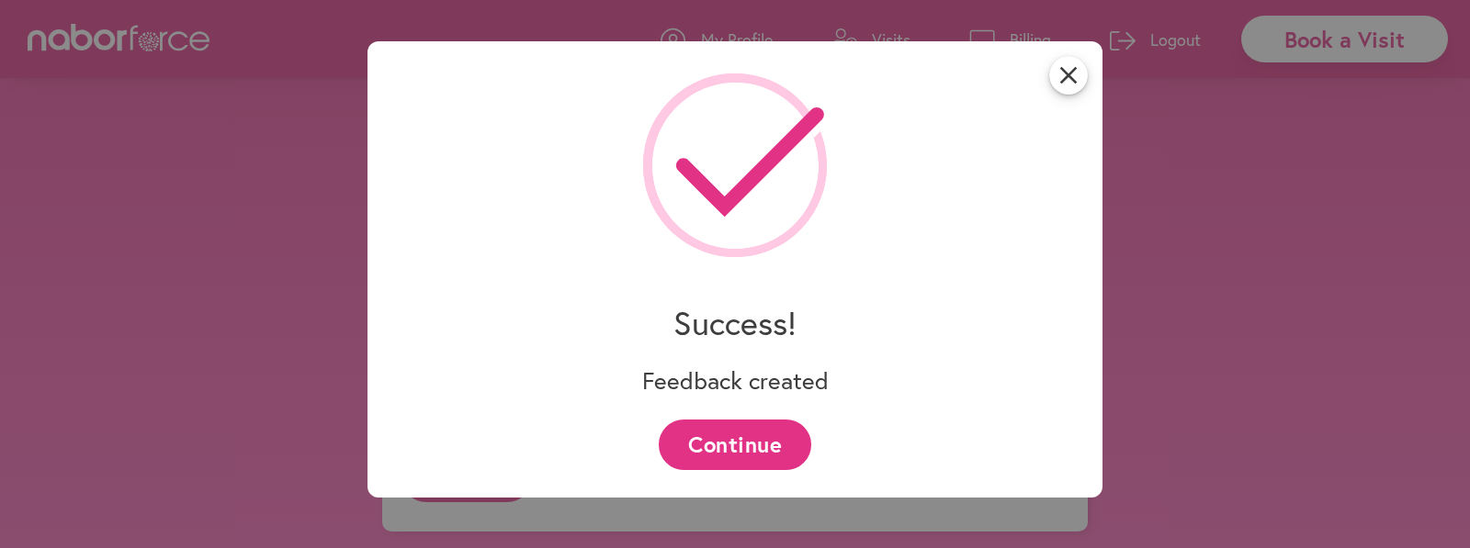
click at [787, 435] on button "Continue" at bounding box center [735, 445] width 152 height 51
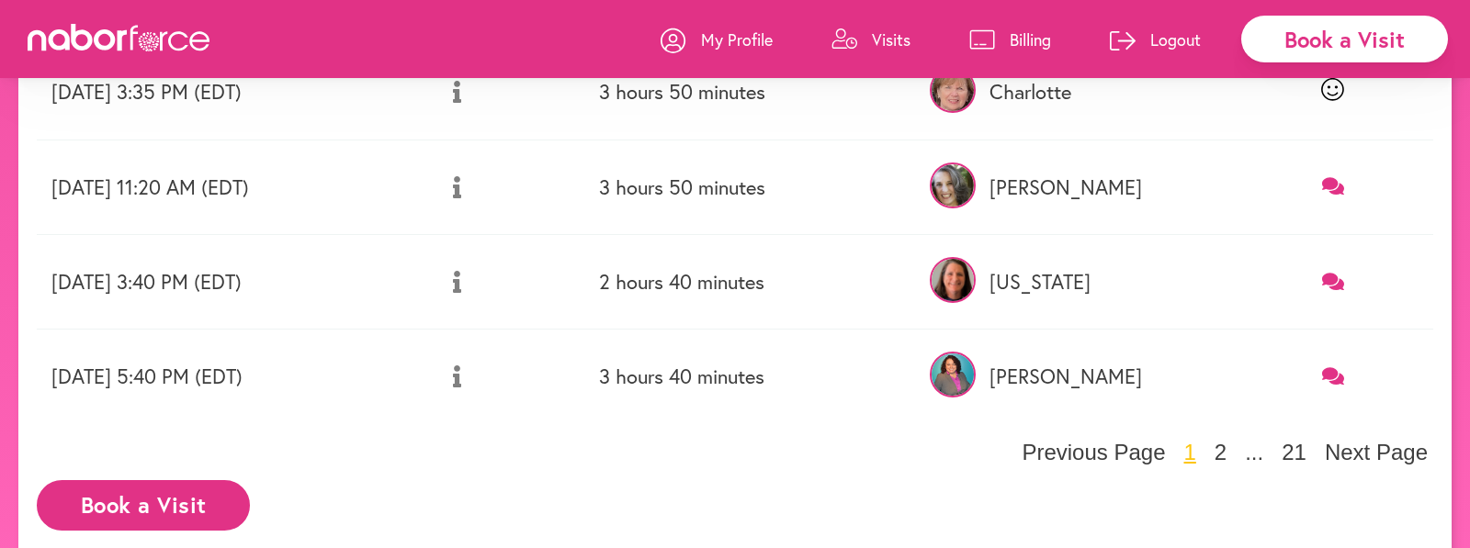
scroll to position [879, 0]
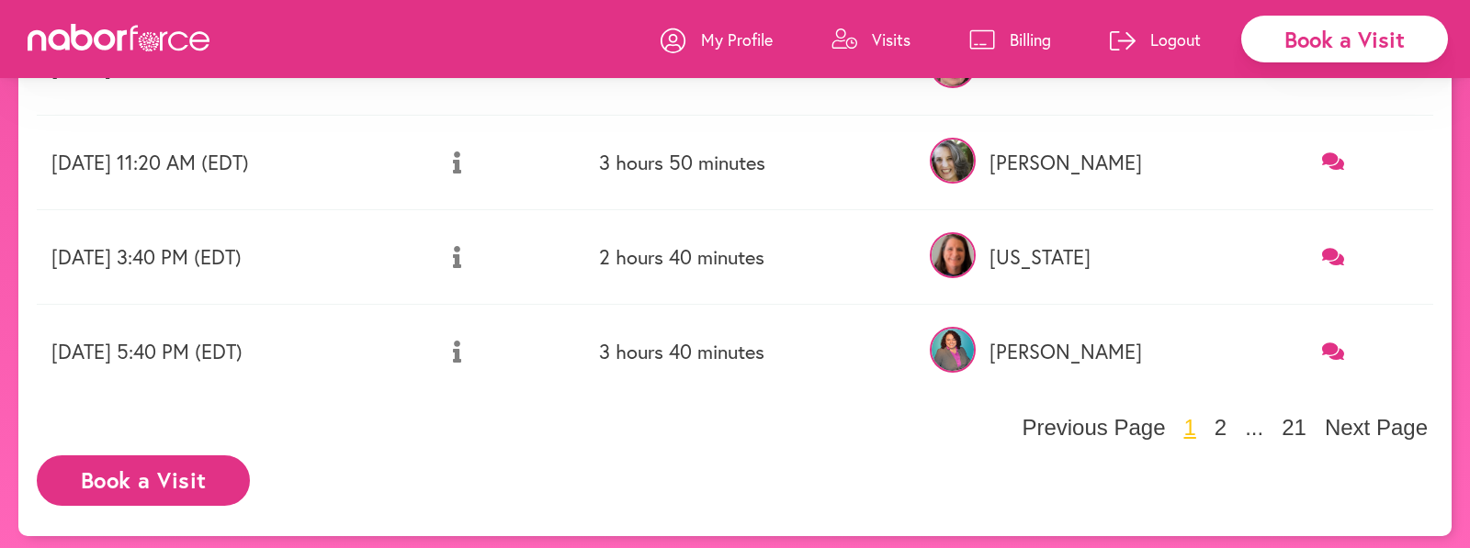
click at [1337, 345] on icon at bounding box center [1333, 351] width 23 height 17
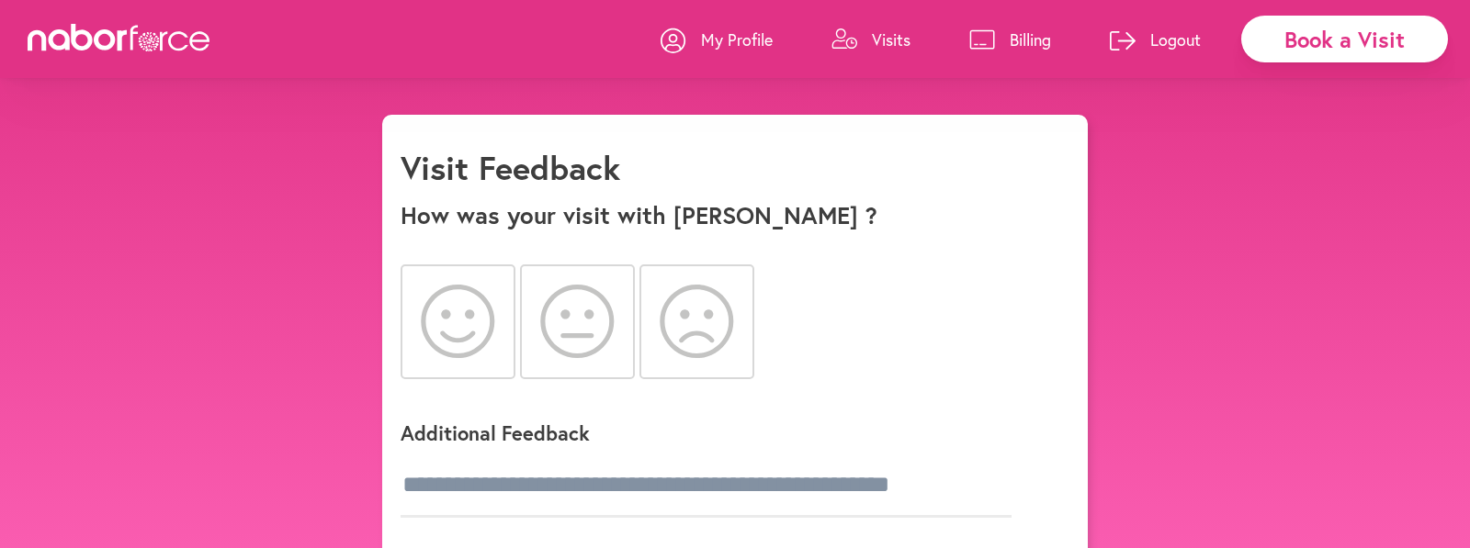
click at [446, 316] on icon at bounding box center [457, 321] width 73 height 73
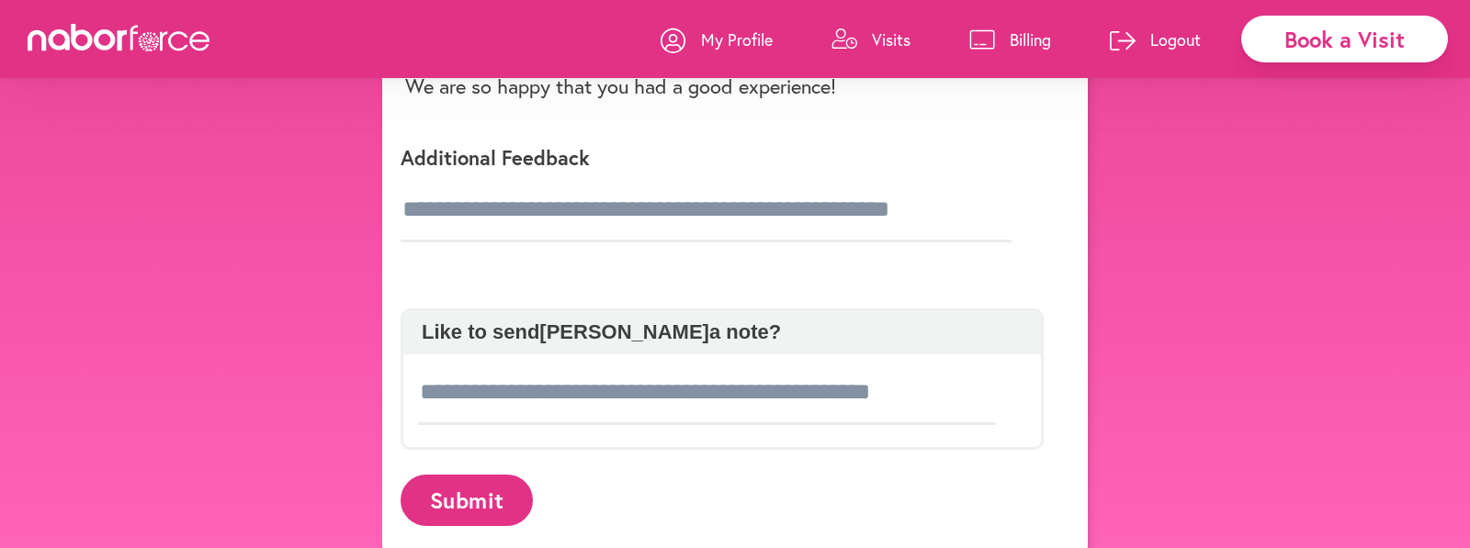
scroll to position [357, 0]
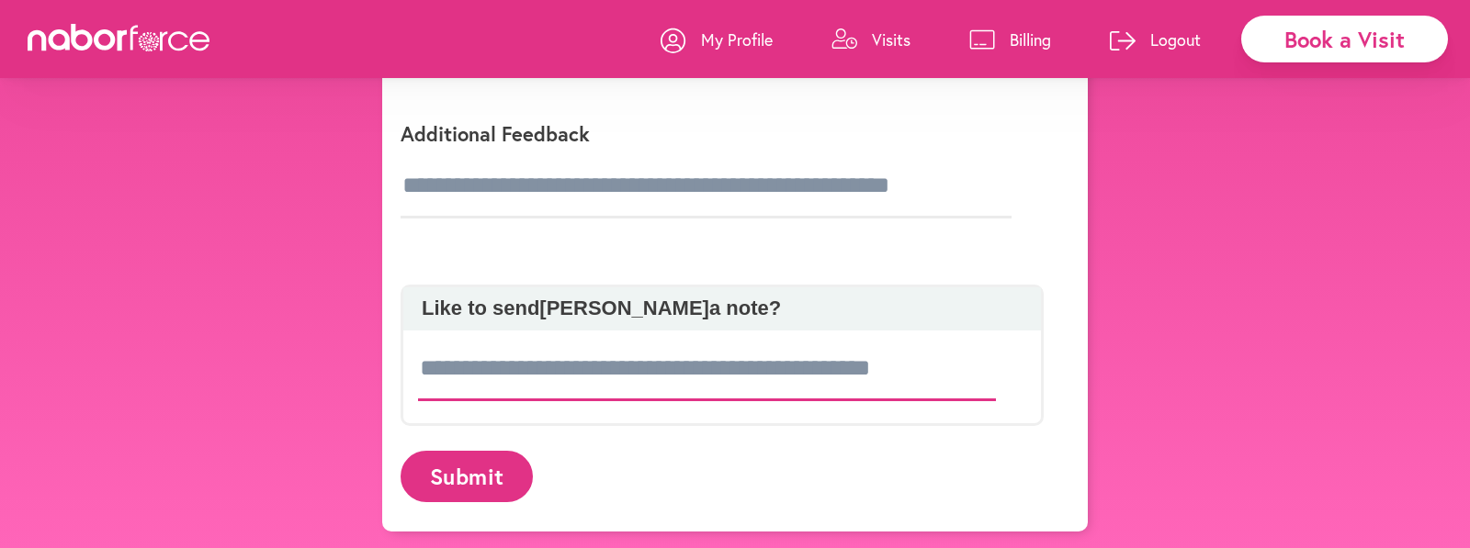
click at [530, 367] on input at bounding box center [707, 369] width 578 height 64
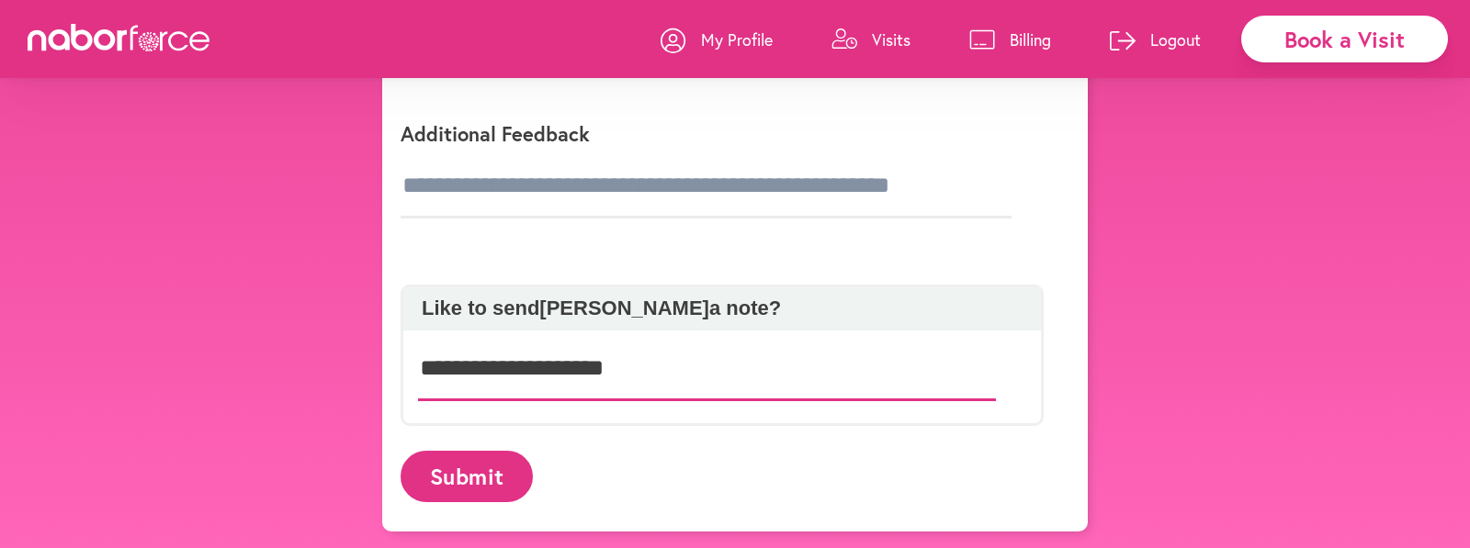
click at [579, 368] on input "**********" at bounding box center [707, 369] width 578 height 64
drag, startPoint x: 649, startPoint y: 364, endPoint x: 678, endPoint y: 388, distance: 37.2
click at [650, 364] on input "**********" at bounding box center [707, 369] width 578 height 64
type input "**********"
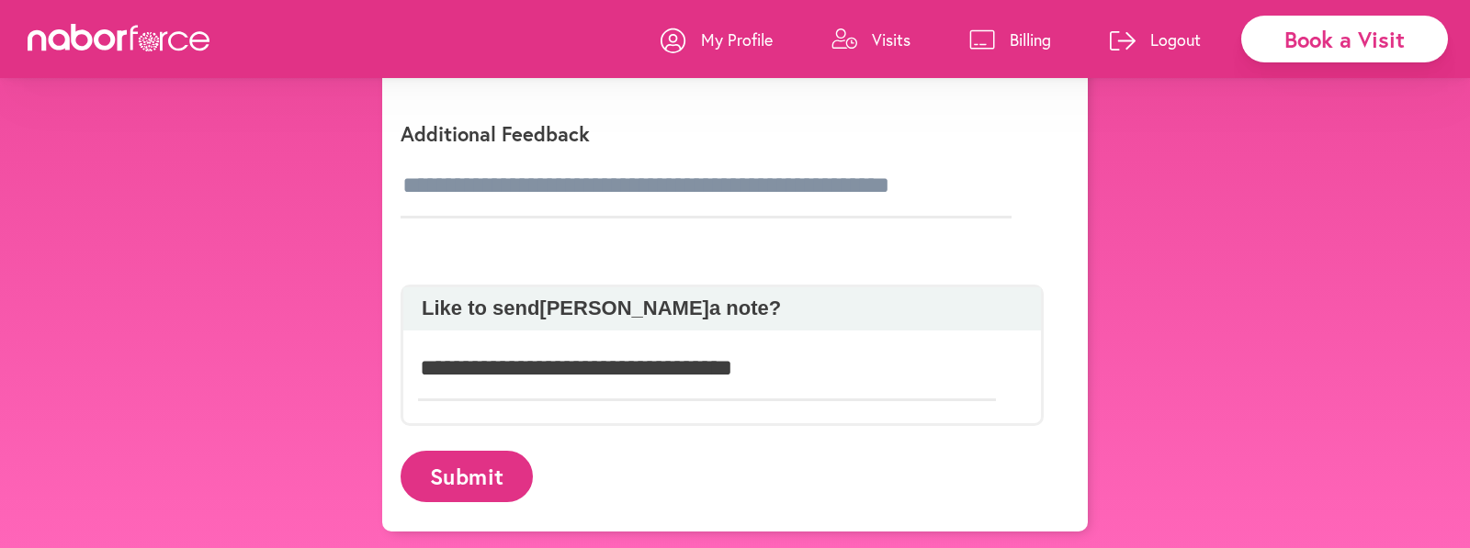
click at [513, 465] on button "Submit" at bounding box center [467, 476] width 132 height 51
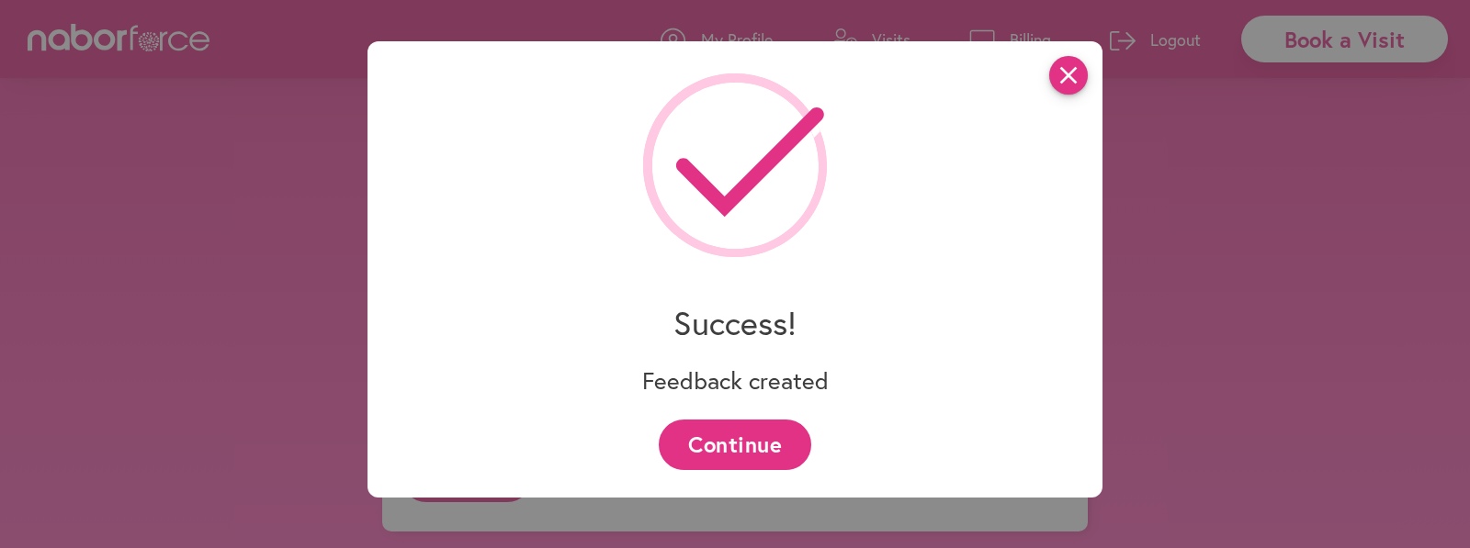
click at [1079, 69] on icon "close" at bounding box center [1068, 75] width 39 height 39
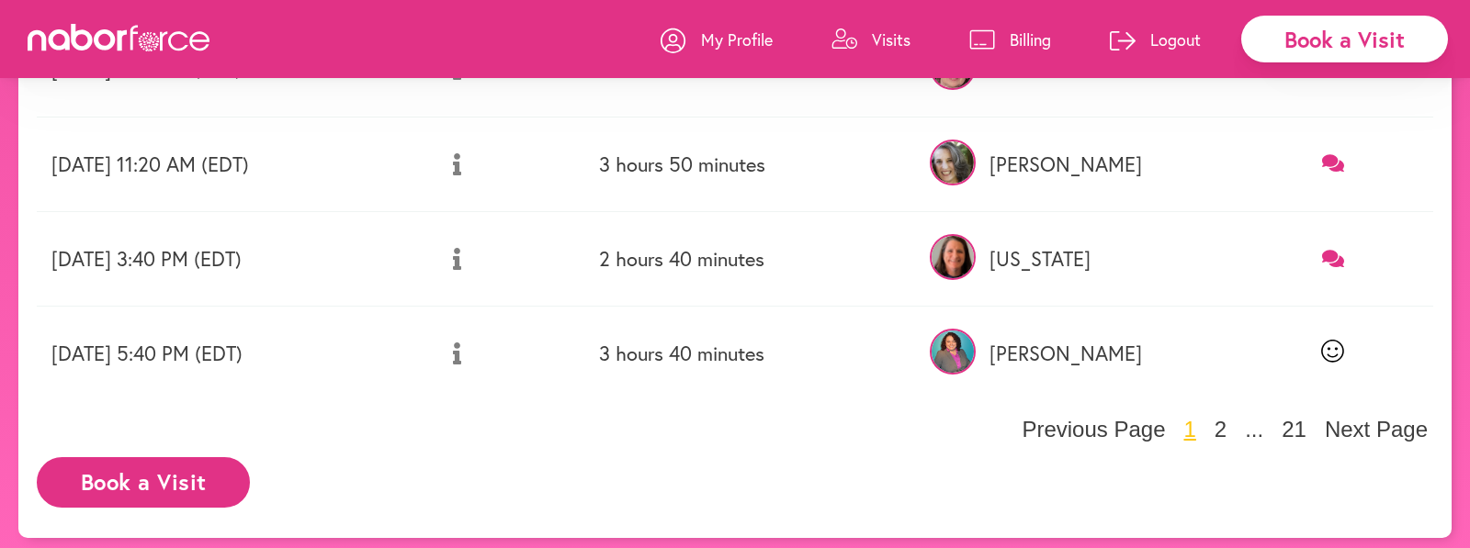
scroll to position [879, 0]
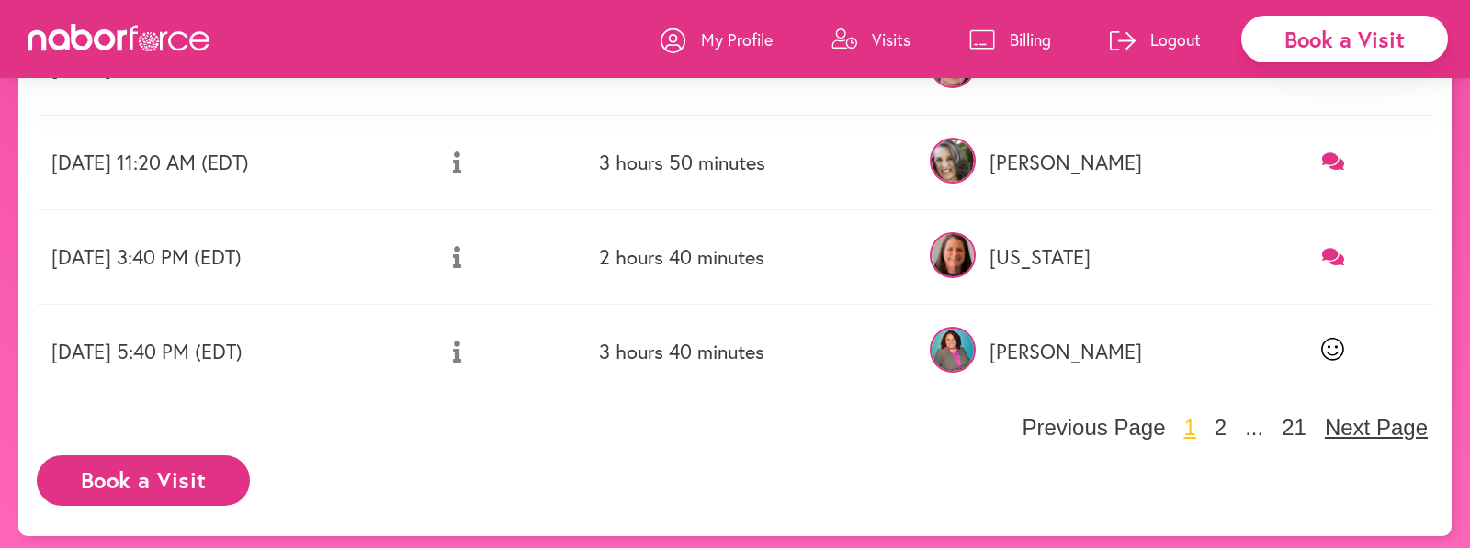
click at [1324, 420] on button "Next Page" at bounding box center [1376, 428] width 114 height 28
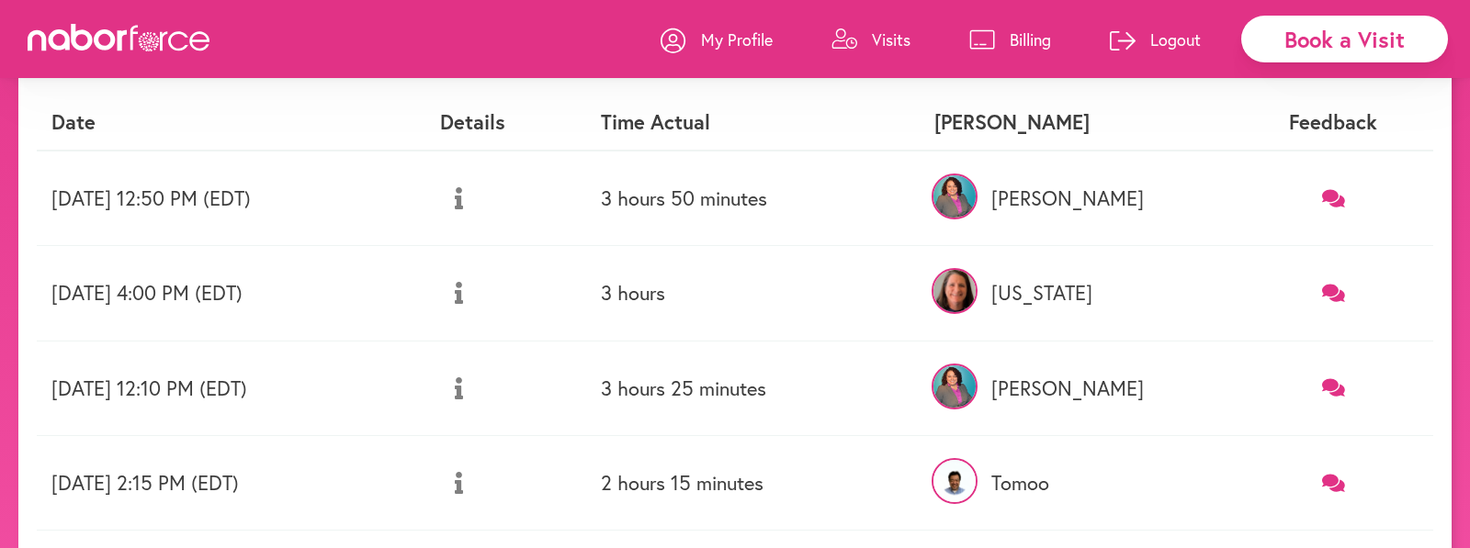
scroll to position [184, 0]
